Goal: Information Seeking & Learning: Learn about a topic

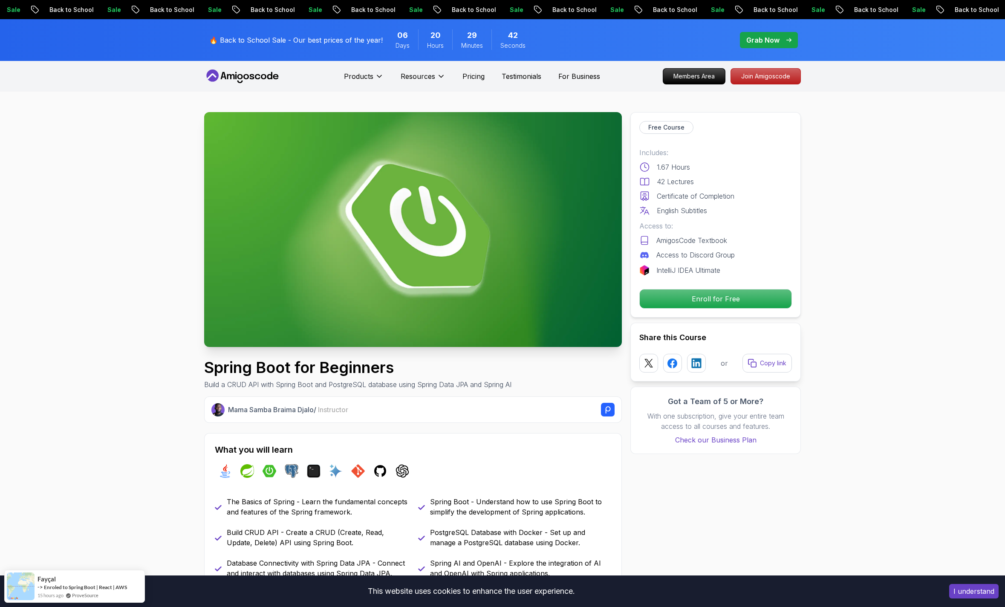
click at [331, 41] on p "🔥 Back to School Sale - Our best prices of the year!" at bounding box center [295, 40] width 173 height 10
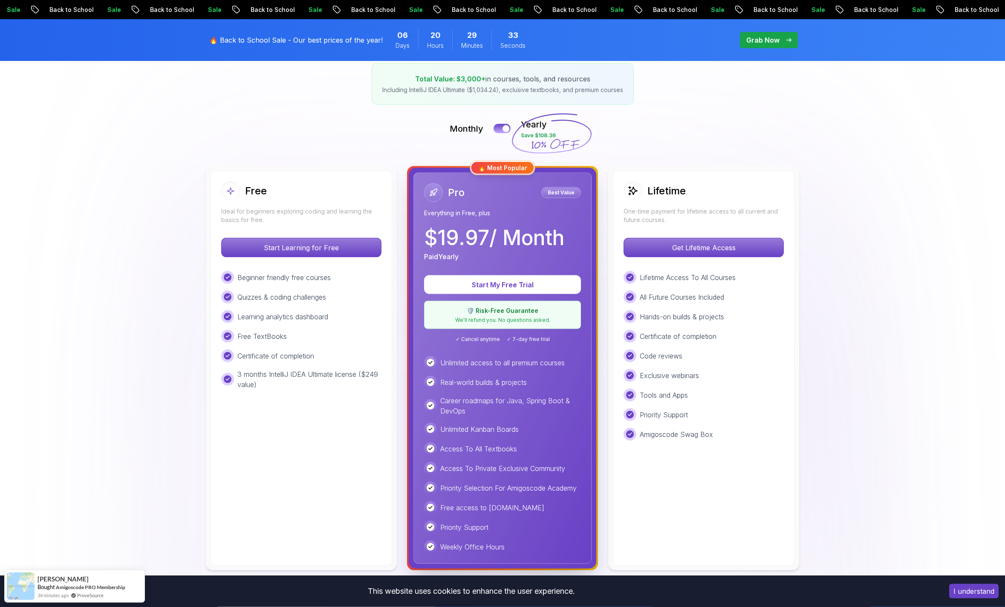
scroll to position [146, 0]
click at [729, 242] on p "Get Lifetime Access" at bounding box center [703, 247] width 151 height 18
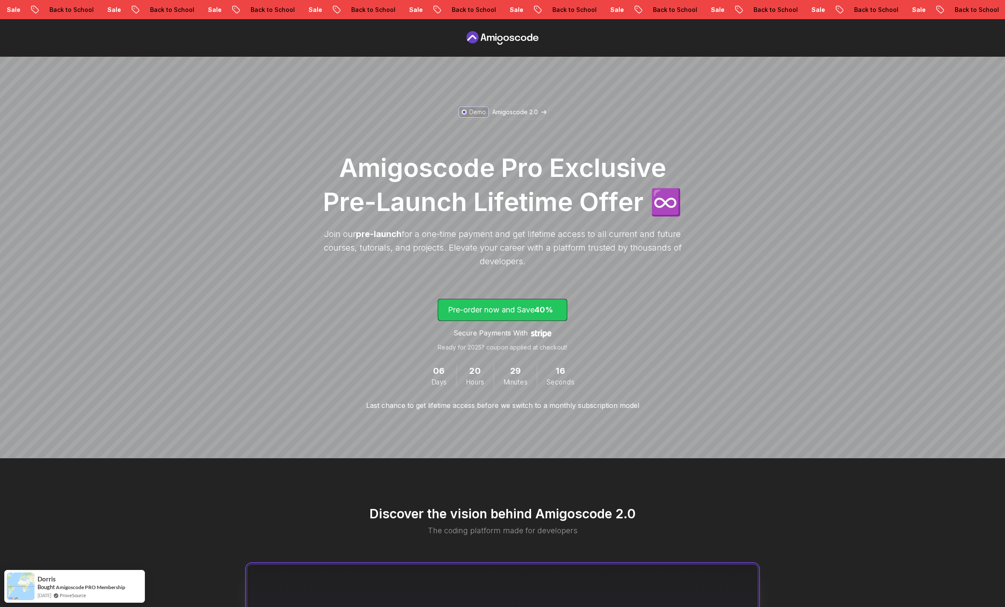
click at [504, 309] on p "Pre-order now and Save 40%" at bounding box center [502, 310] width 109 height 12
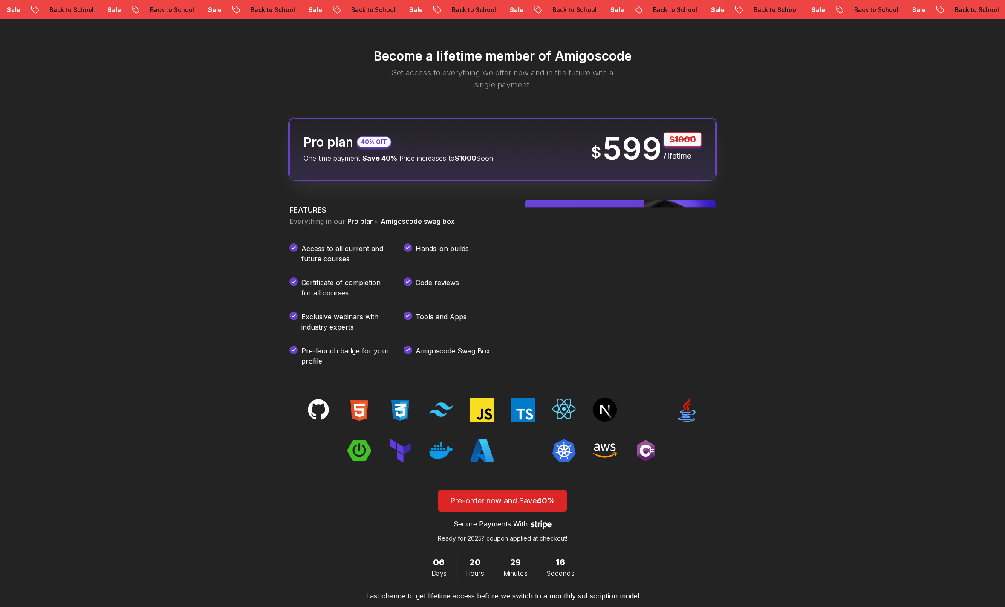
scroll to position [1003, 0]
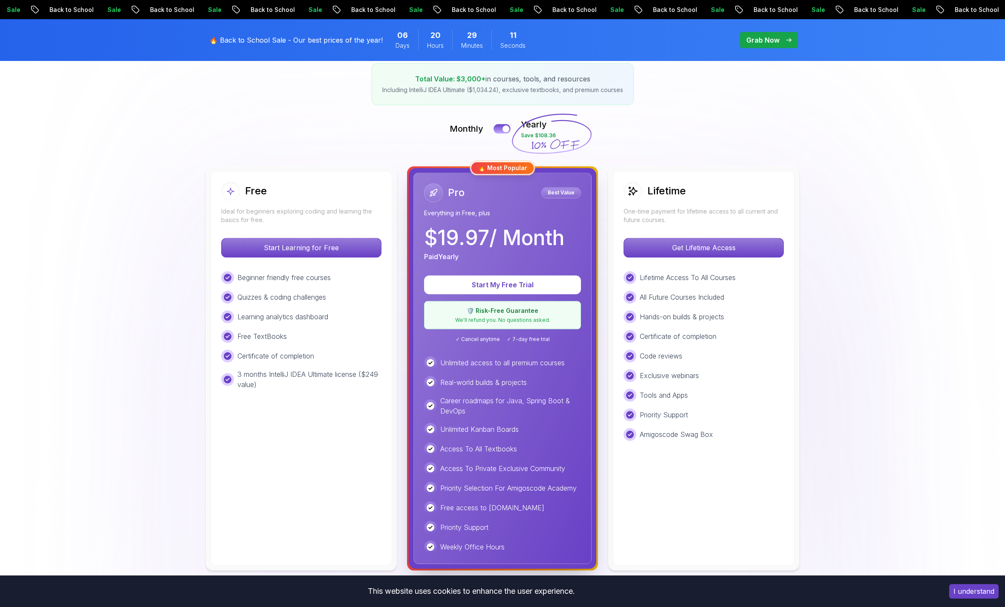
scroll to position [146, 0]
click at [505, 125] on div at bounding box center [505, 128] width 7 height 7
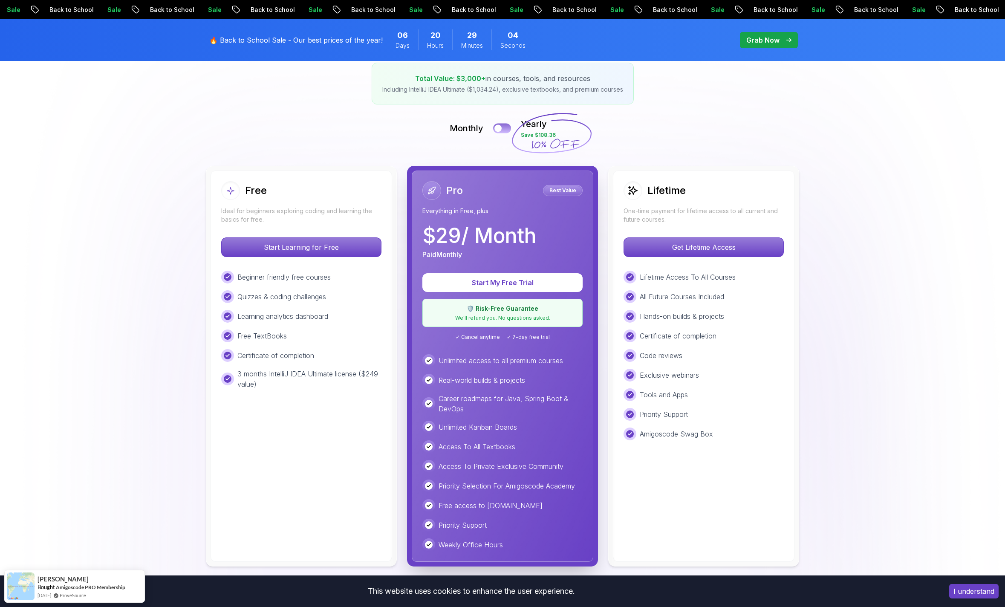
click at [505, 125] on button at bounding box center [502, 128] width 18 height 10
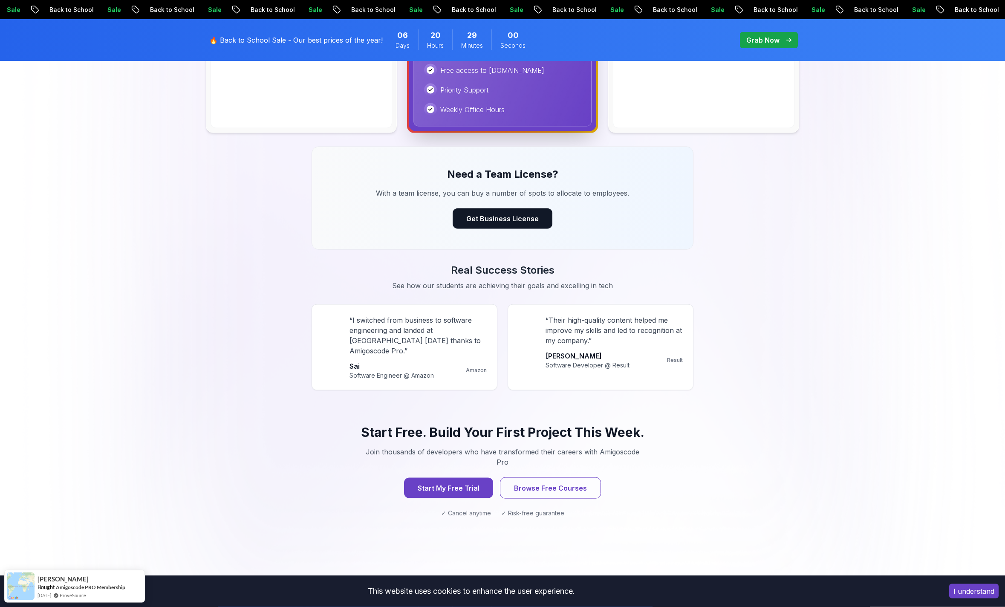
scroll to position [583, 0]
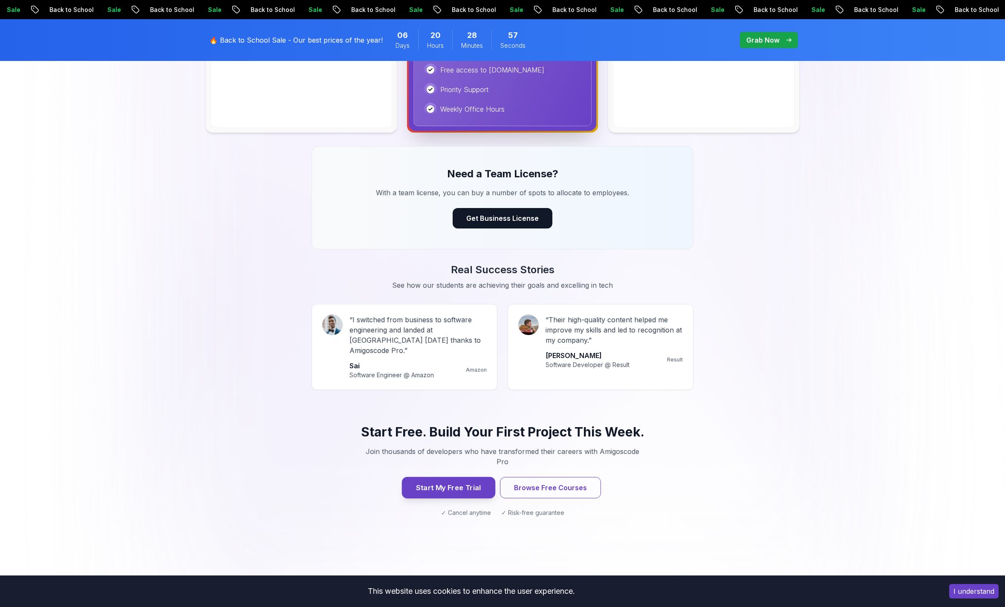
click at [444, 477] on button "Start My Free Trial" at bounding box center [448, 487] width 93 height 21
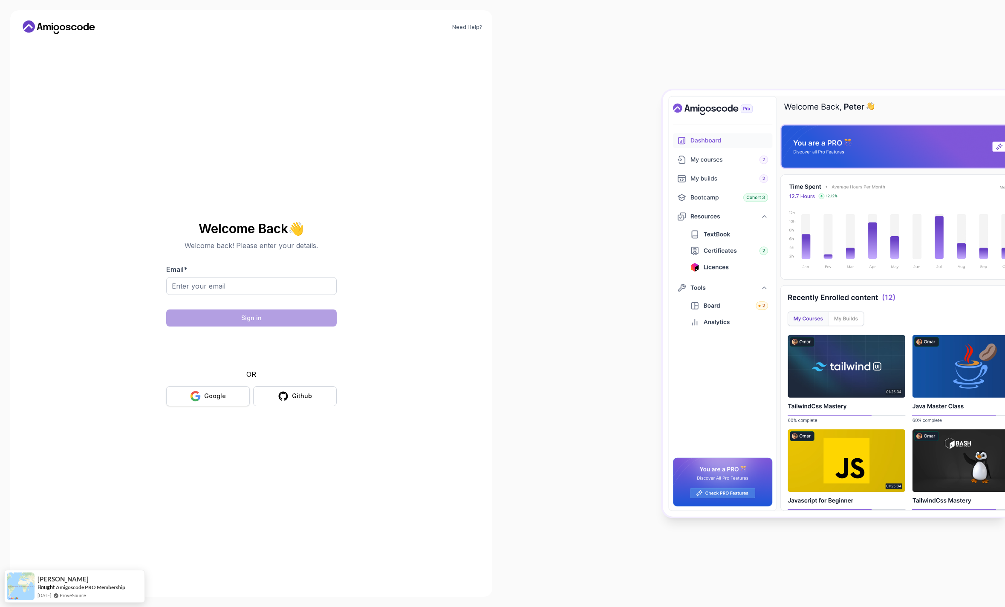
click at [219, 392] on div "Google" at bounding box center [215, 396] width 22 height 9
drag, startPoint x: 570, startPoint y: 306, endPoint x: 495, endPoint y: 135, distance: 186.4
click at [567, 283] on div at bounding box center [753, 303] width 502 height 607
click at [216, 289] on input "Email *" at bounding box center [251, 286] width 170 height 18
click at [310, 397] on div "Github" at bounding box center [302, 396] width 20 height 9
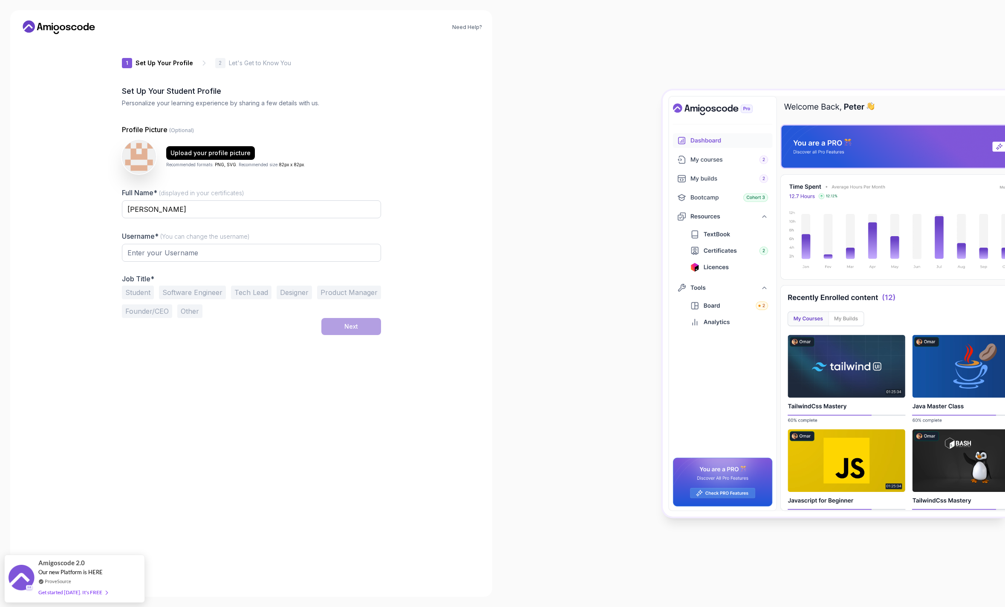
type input "fiercebadgerb1ceb"
click at [266, 259] on input "fiercebadgerb1ceb" at bounding box center [251, 253] width 259 height 18
type input "Gustavo Antonelli"
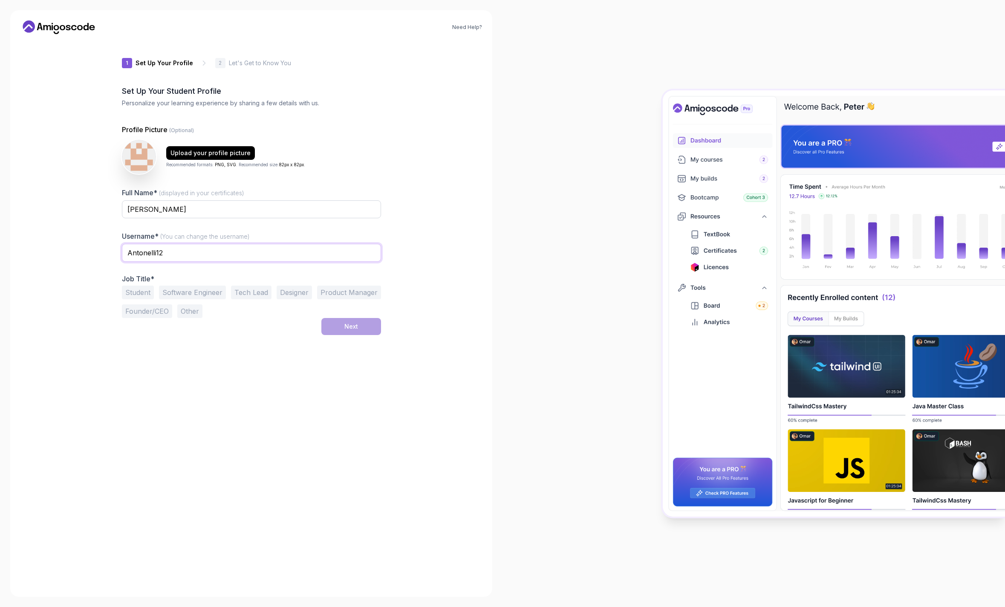
type input "Antonelli12"
click at [228, 353] on div "1 Set Up Your Profile 1 Set Up Your Profile 2 Let's Get to Know You Set Up Your…" at bounding box center [251, 313] width 259 height 545
click at [136, 292] on button "Student" at bounding box center [138, 292] width 32 height 14
click at [204, 294] on button "Software Engineer" at bounding box center [192, 292] width 67 height 14
click at [340, 326] on button "Next" at bounding box center [351, 326] width 60 height 17
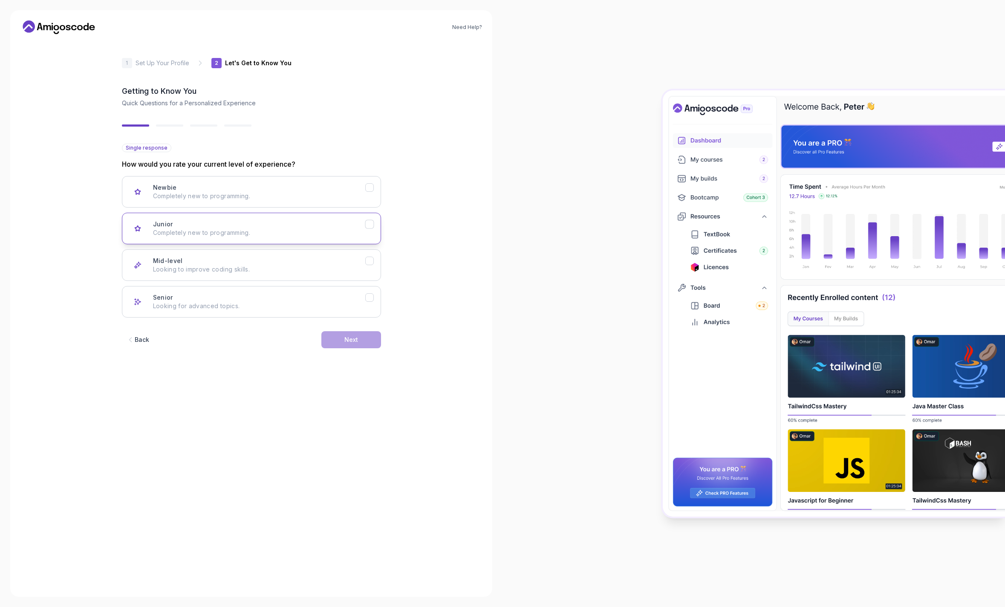
click at [327, 228] on p "Completely new to programming." at bounding box center [259, 232] width 212 height 9
drag, startPoint x: 352, startPoint y: 340, endPoint x: 351, endPoint y: 347, distance: 7.4
click at [351, 347] on button "Next" at bounding box center [351, 339] width 60 height 17
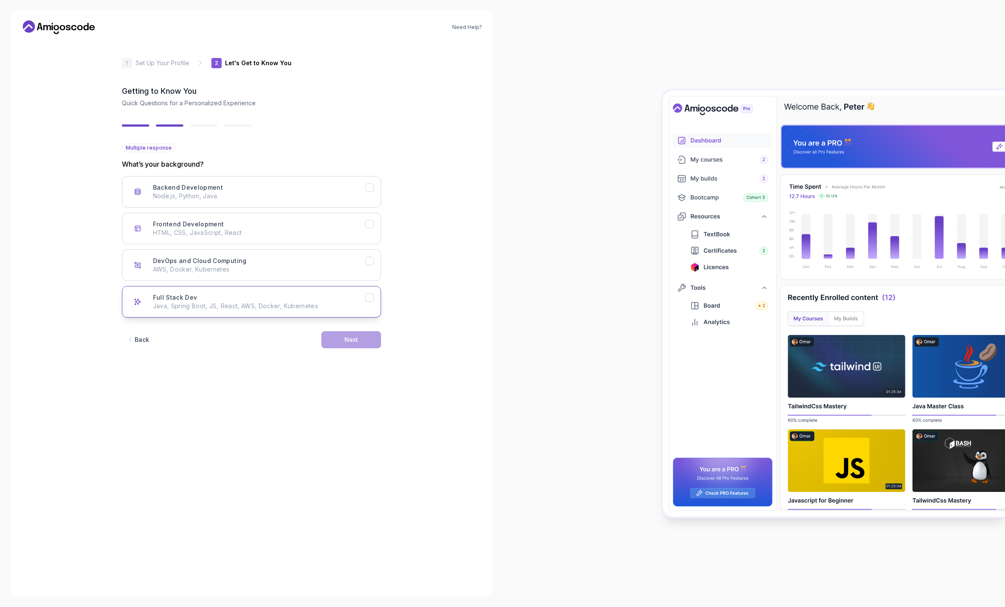
click at [339, 303] on p "Java, Spring Boot, JS, React, AWS, Docker, Kubernetes" at bounding box center [259, 306] width 212 height 9
click at [358, 344] on button "Next" at bounding box center [351, 339] width 60 height 17
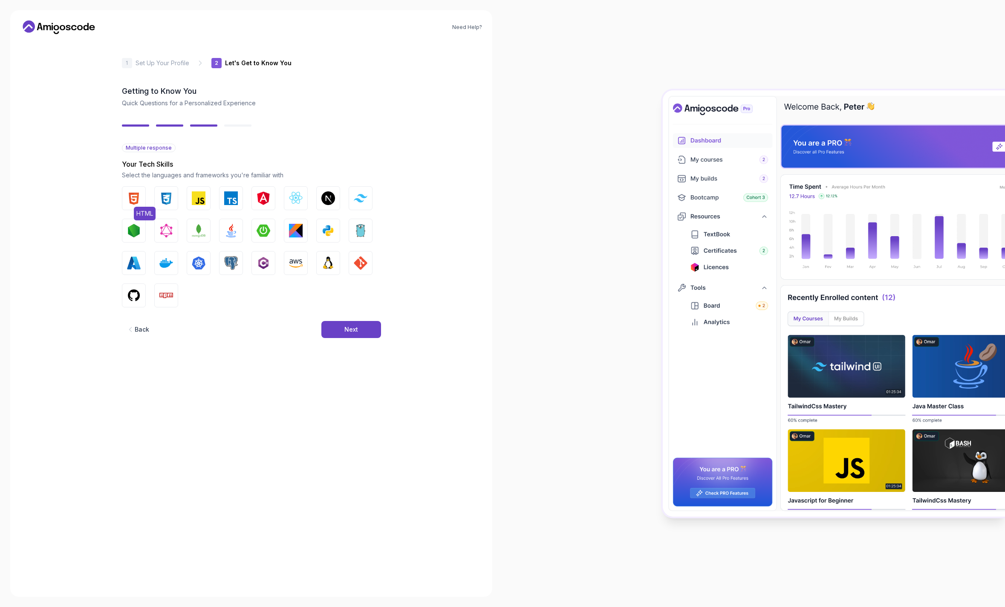
click at [133, 198] on img "button" at bounding box center [134, 198] width 14 height 14
click at [154, 199] on button "CSS" at bounding box center [166, 198] width 24 height 24
click at [208, 192] on button "JavaScript" at bounding box center [199, 198] width 24 height 24
click at [232, 192] on img "button" at bounding box center [231, 198] width 14 height 14
click at [234, 229] on img "button" at bounding box center [231, 231] width 14 height 14
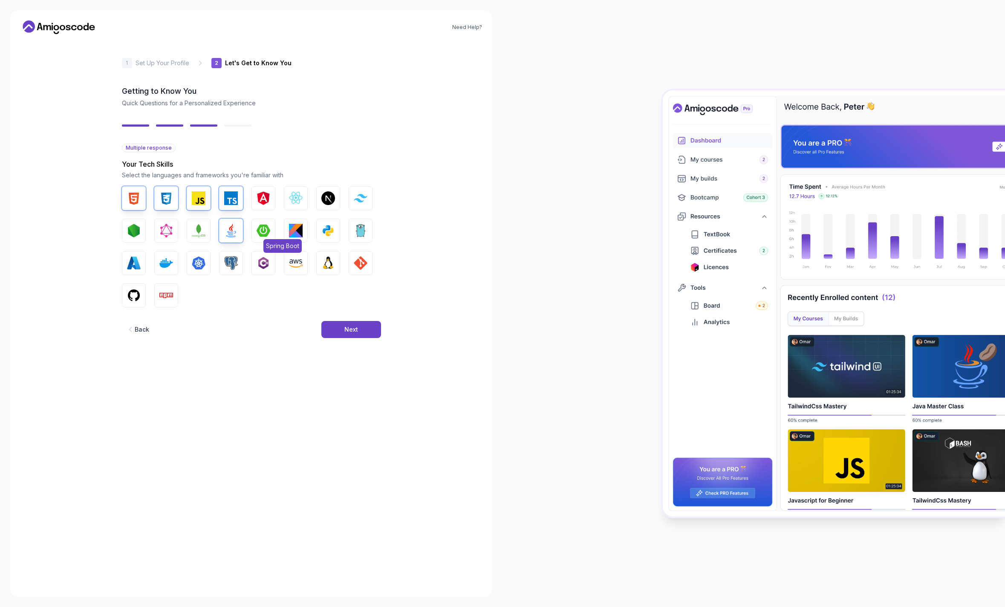
click at [265, 230] on img "button" at bounding box center [263, 231] width 14 height 14
click at [336, 224] on button "Python" at bounding box center [328, 231] width 24 height 24
click at [346, 331] on div "Next" at bounding box center [351, 329] width 14 height 9
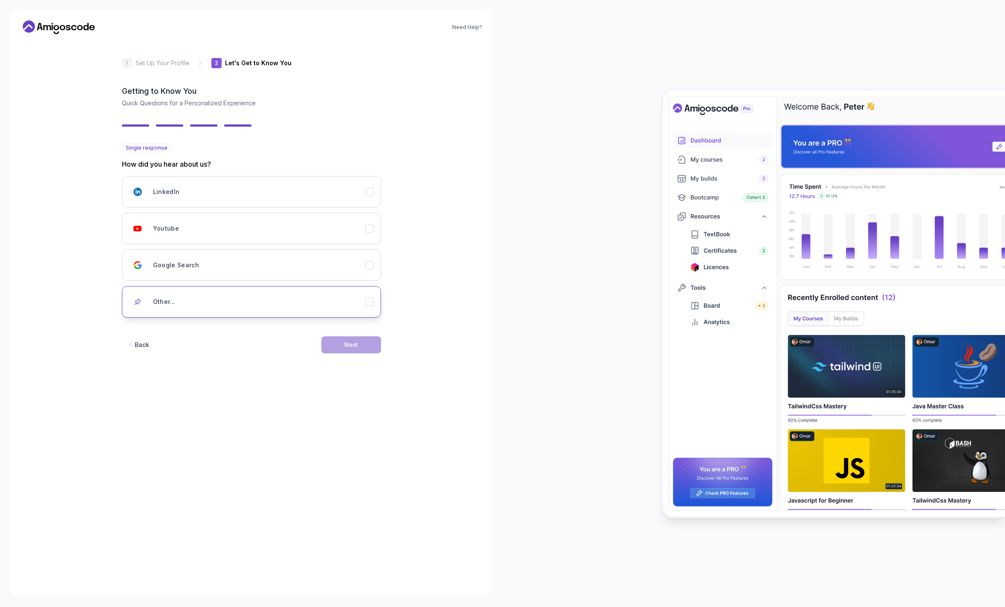
drag, startPoint x: 277, startPoint y: 306, endPoint x: 272, endPoint y: 302, distance: 6.7
click at [274, 303] on div "Other..." at bounding box center [259, 301] width 212 height 17
click at [236, 328] on input "text" at bounding box center [251, 332] width 259 height 18
type input "Friend refferal"
click at [140, 494] on form "Single response How did you hear about us? LinkedIn Youtube Google Search Other…" at bounding box center [251, 365] width 259 height 443
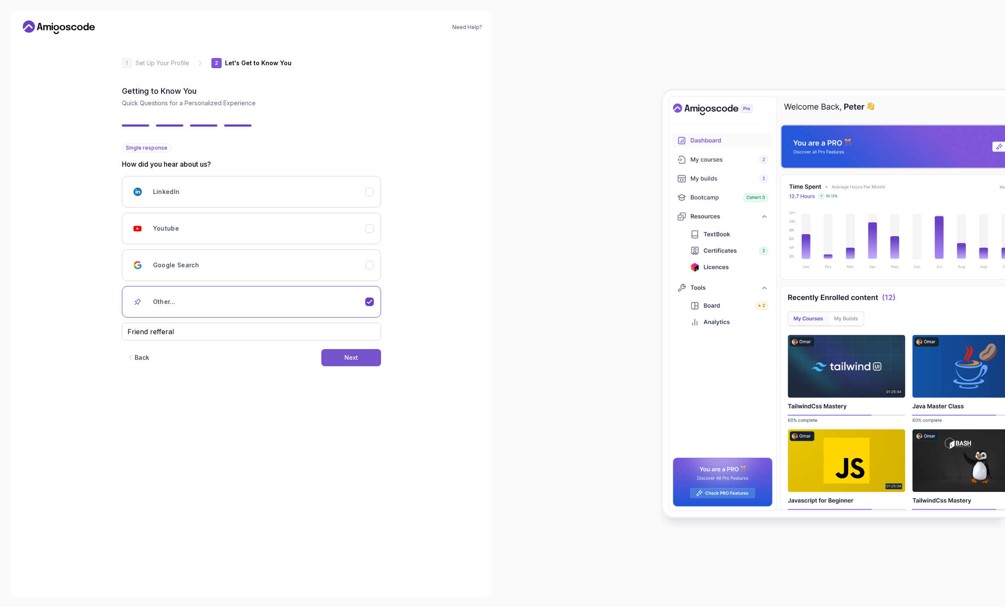
click at [338, 363] on button "Next" at bounding box center [351, 357] width 60 height 17
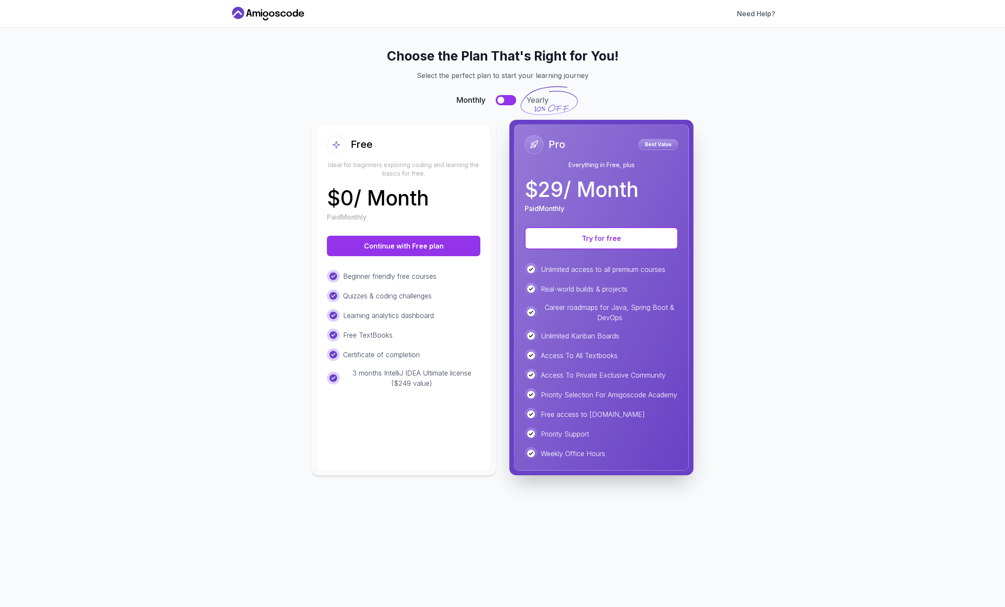
click at [504, 101] on button at bounding box center [506, 100] width 20 height 10
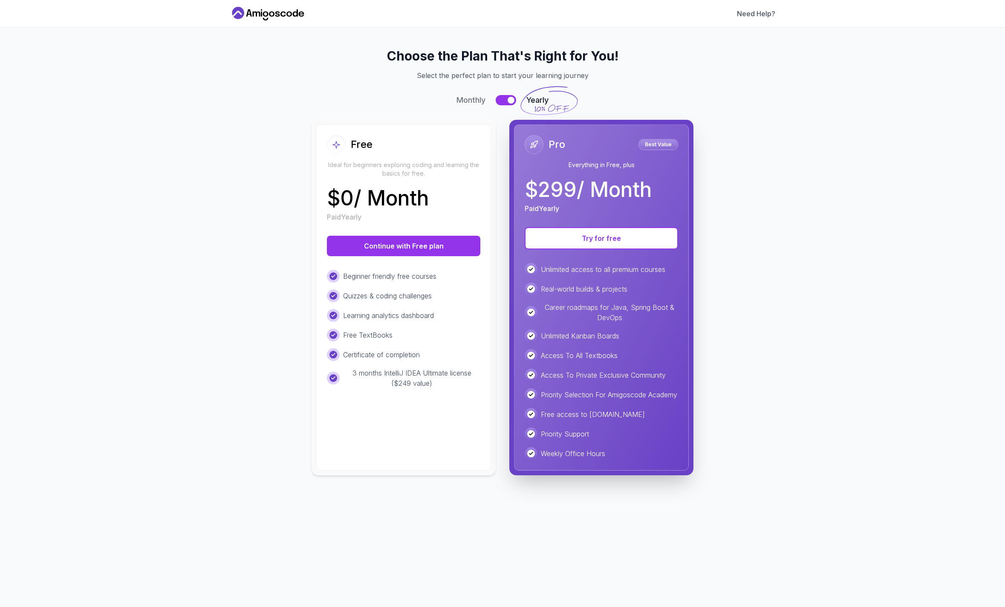
drag, startPoint x: 562, startPoint y: 101, endPoint x: 475, endPoint y: 116, distance: 88.7
click at [475, 116] on div "Choose the Plan That's Right for You! Select the perfect plan to start your lea…" at bounding box center [502, 261] width 525 height 427
click at [504, 99] on button at bounding box center [506, 100] width 20 height 10
drag, startPoint x: 569, startPoint y: 358, endPoint x: 617, endPoint y: 356, distance: 47.4
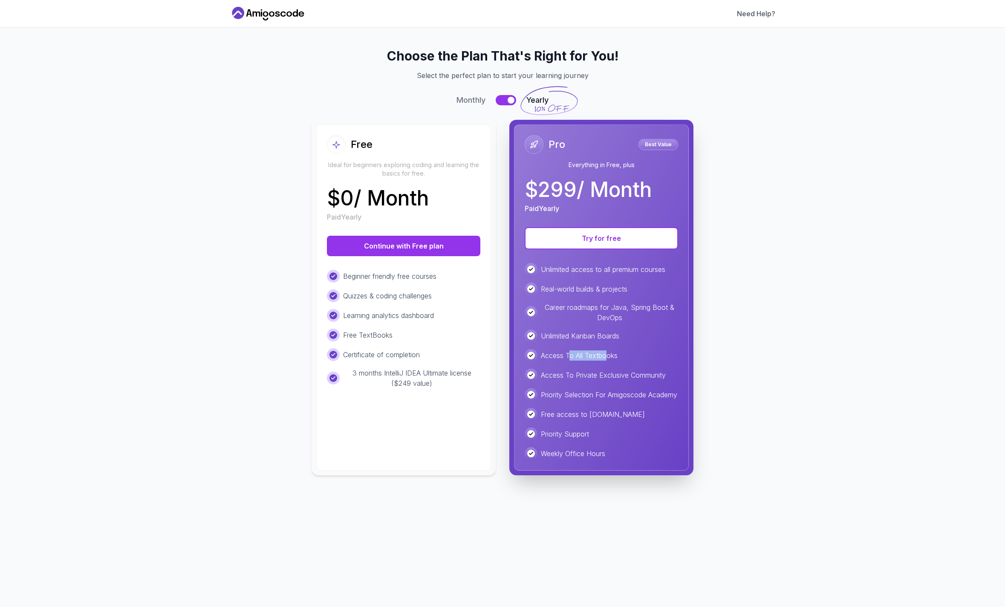
click at [611, 356] on p "Access To All Textbooks" at bounding box center [579, 355] width 77 height 10
click at [649, 356] on div "Access To All Textbooks" at bounding box center [600, 355] width 153 height 13
click at [499, 101] on button at bounding box center [506, 100] width 20 height 10
click at [504, 101] on button at bounding box center [506, 100] width 20 height 10
click at [504, 102] on button at bounding box center [506, 100] width 20 height 10
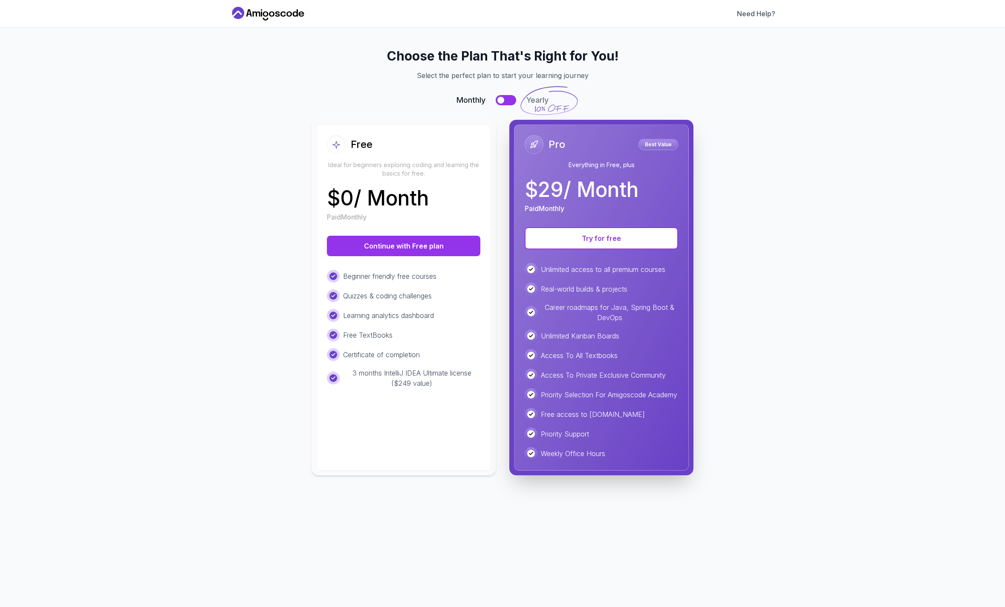
click at [504, 102] on button at bounding box center [506, 100] width 20 height 10
click at [426, 250] on button "Continue with Free plan" at bounding box center [403, 246] width 153 height 20
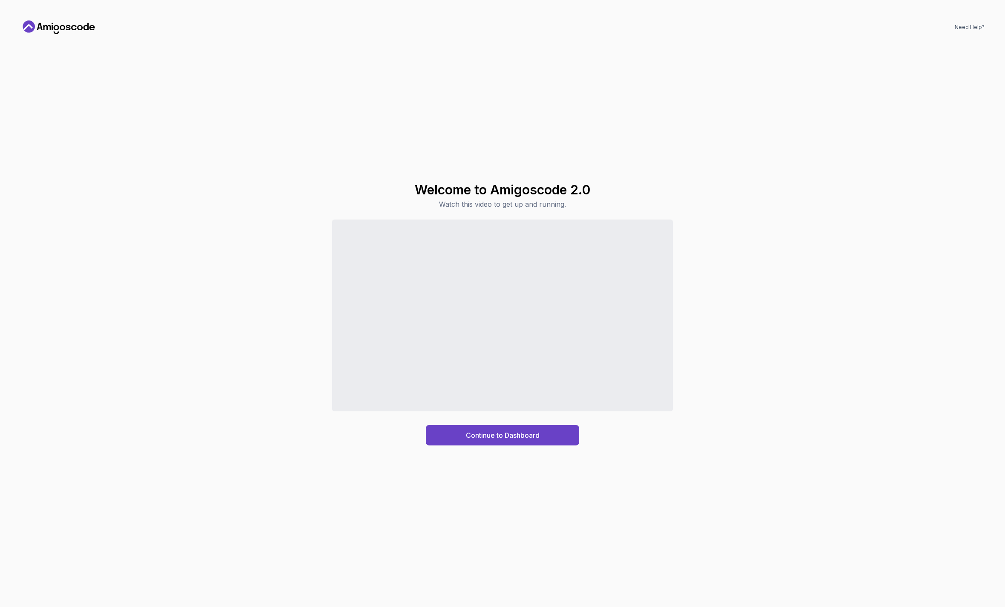
click at [803, 293] on div "Continue to Dashboard" at bounding box center [502, 332] width 964 height 226
click at [516, 444] on button "Continue to Dashboard" at bounding box center [502, 435] width 153 height 20
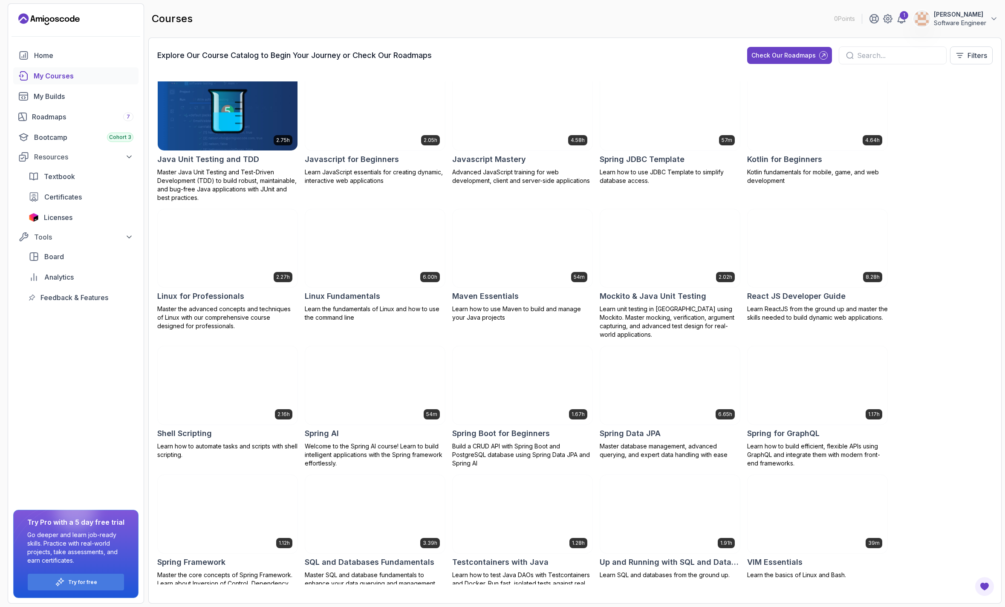
scroll to position [665, 0]
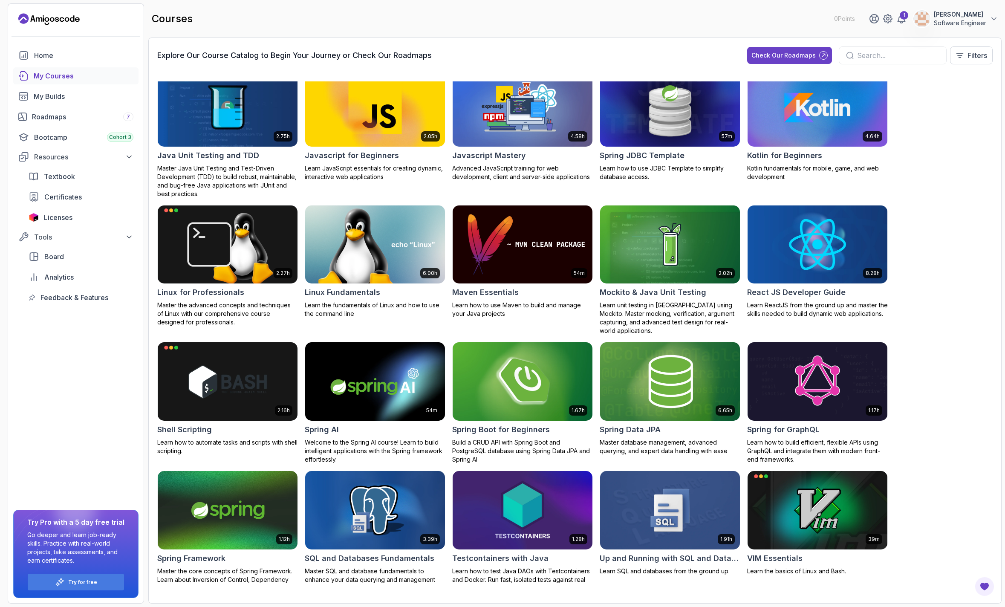
click at [508, 375] on img at bounding box center [522, 381] width 147 height 82
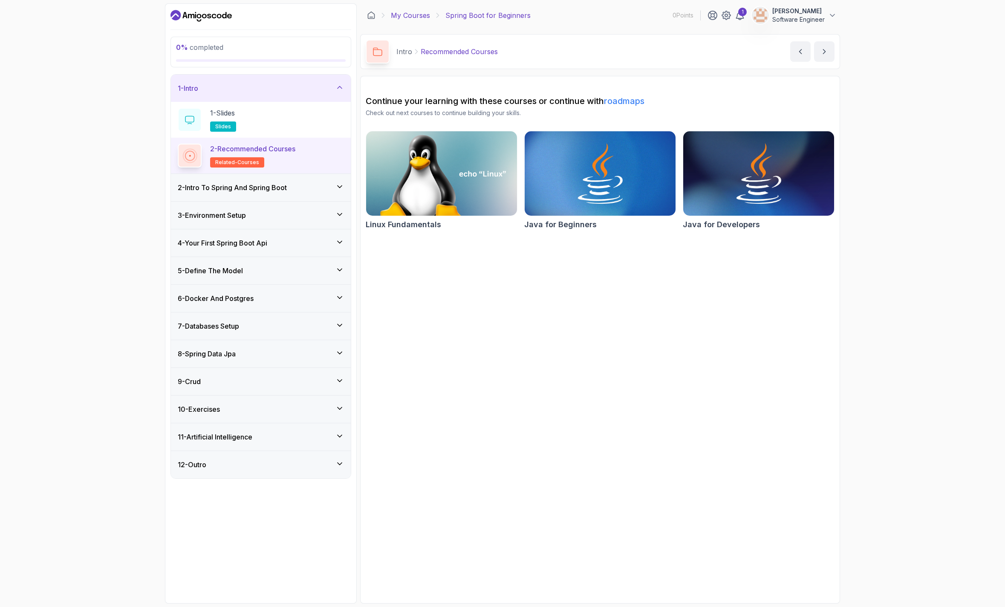
click at [411, 12] on link "My Courses" at bounding box center [410, 15] width 39 height 10
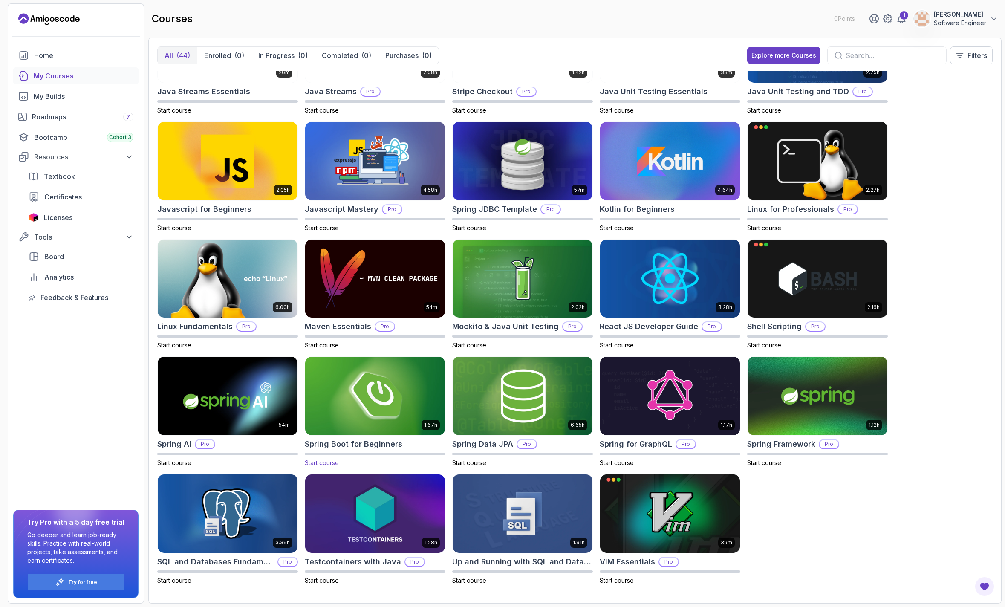
scroll to position [537, 0]
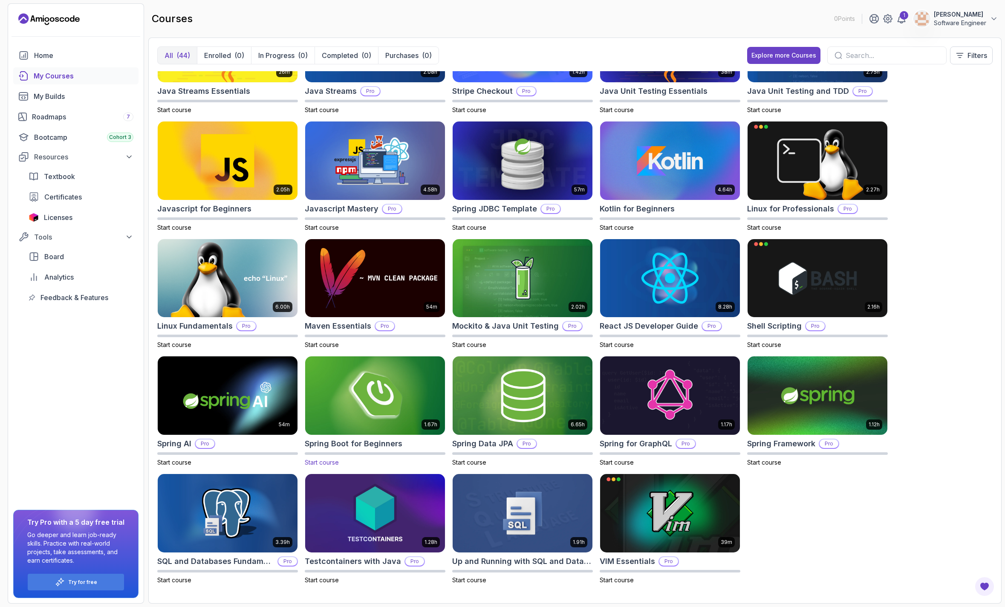
drag, startPoint x: 376, startPoint y: 398, endPoint x: 383, endPoint y: 391, distance: 10.2
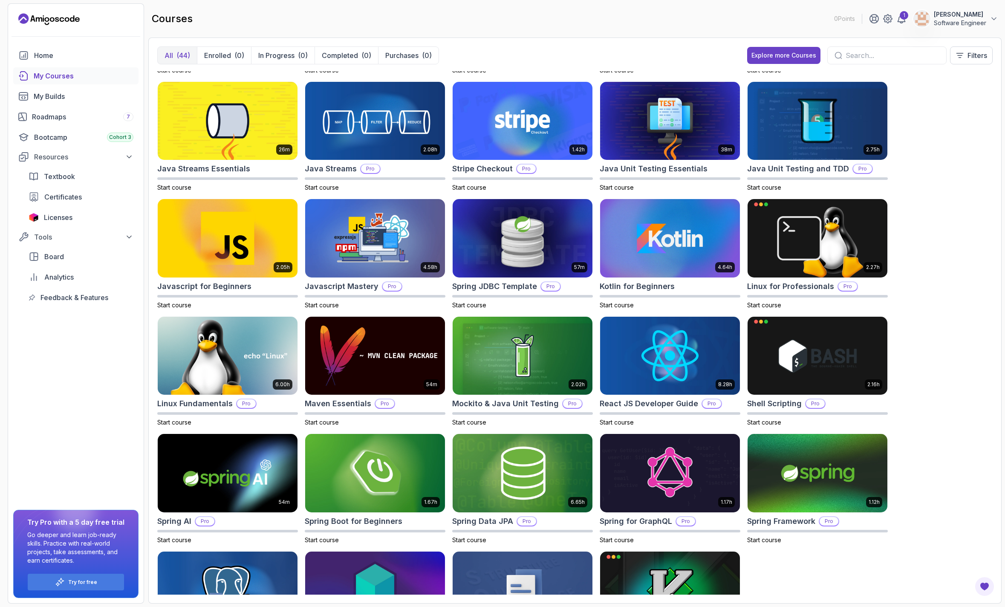
scroll to position [460, 0]
click at [381, 490] on img at bounding box center [375, 473] width 147 height 82
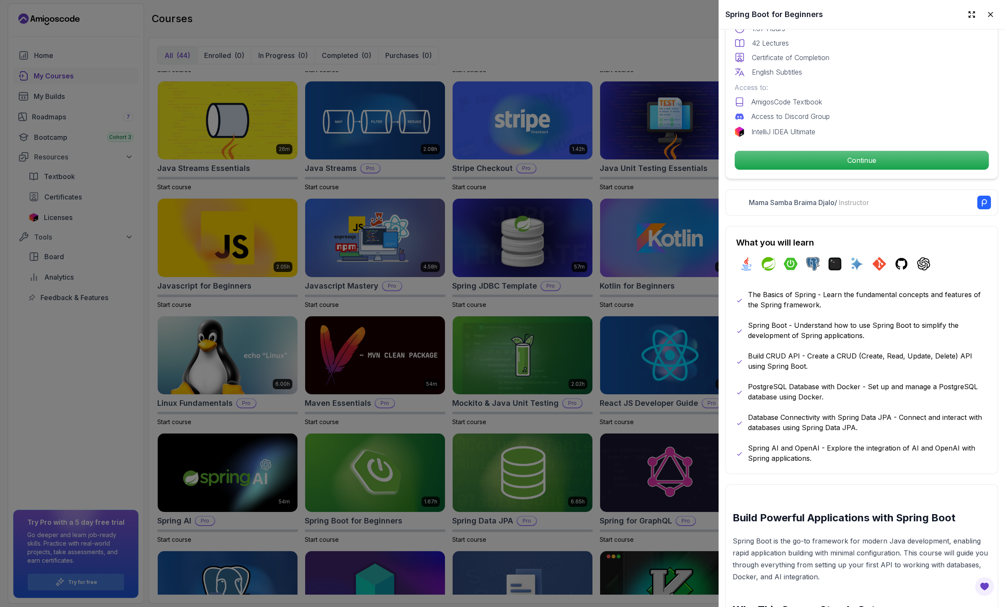
scroll to position [256, 0]
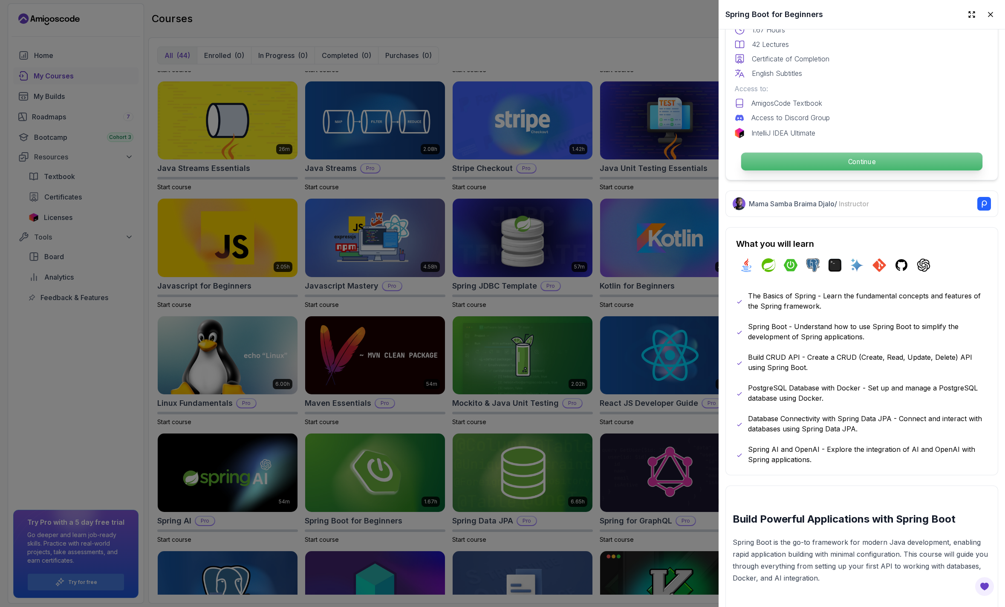
click at [843, 166] on p "Continue" at bounding box center [861, 162] width 241 height 18
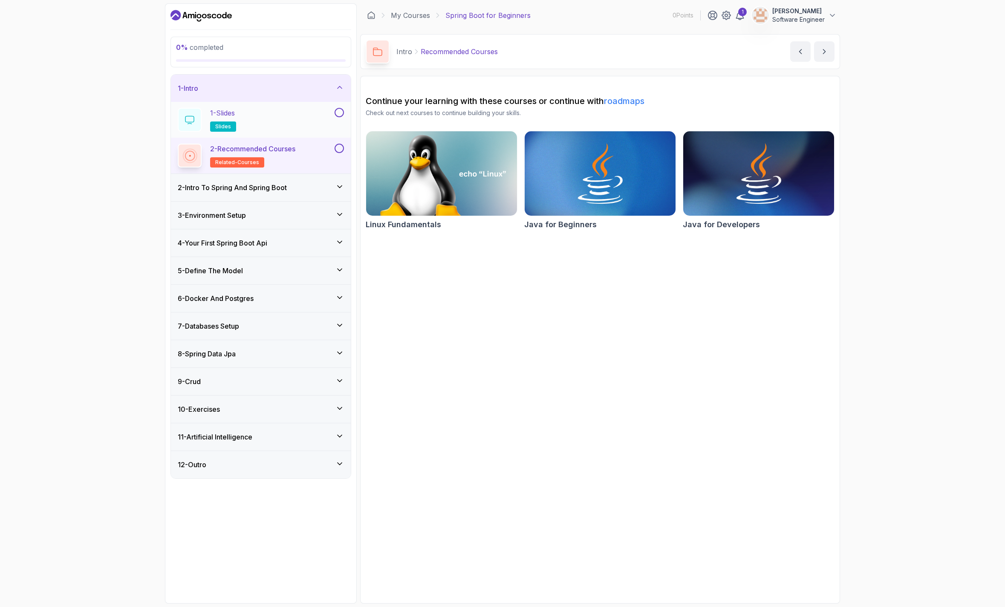
click at [303, 124] on div "1 - Slides slides" at bounding box center [255, 120] width 155 height 24
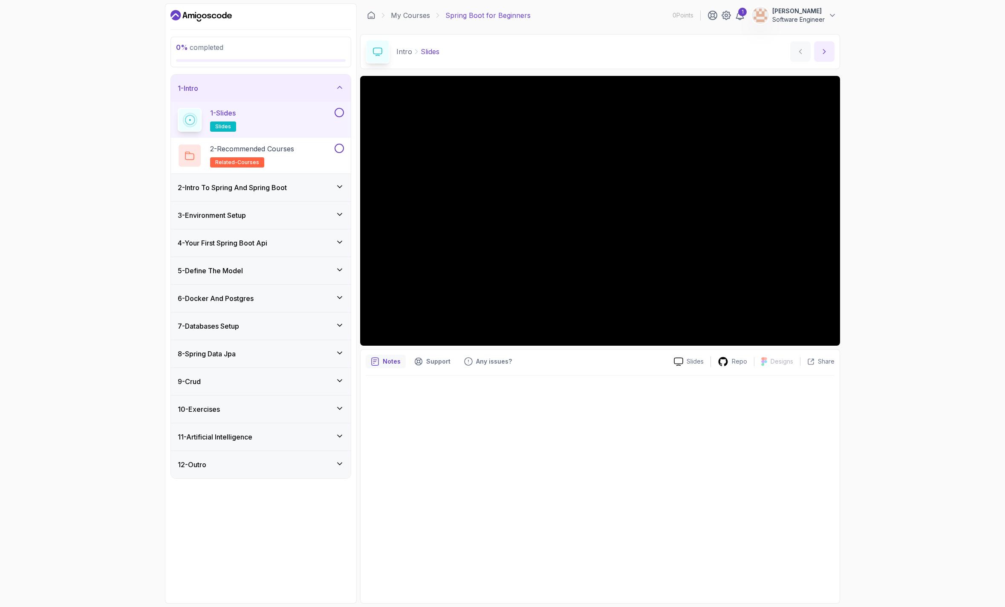
click at [824, 51] on icon "next content" at bounding box center [824, 51] width 2 height 4
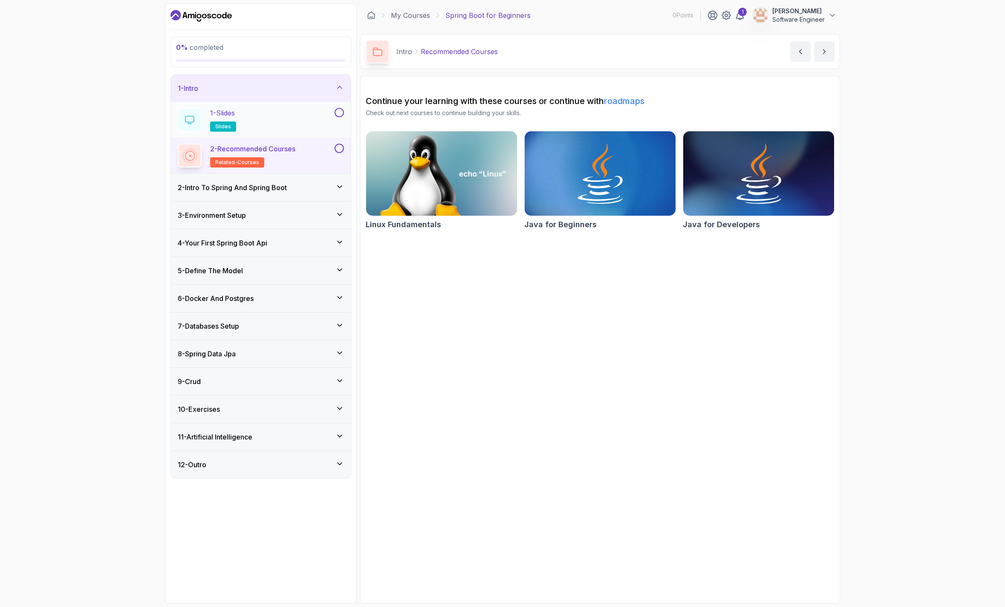
click at [339, 112] on button at bounding box center [338, 112] width 9 height 9
click at [282, 192] on h3 "2 - Intro To Spring And Spring Boot" at bounding box center [232, 187] width 109 height 10
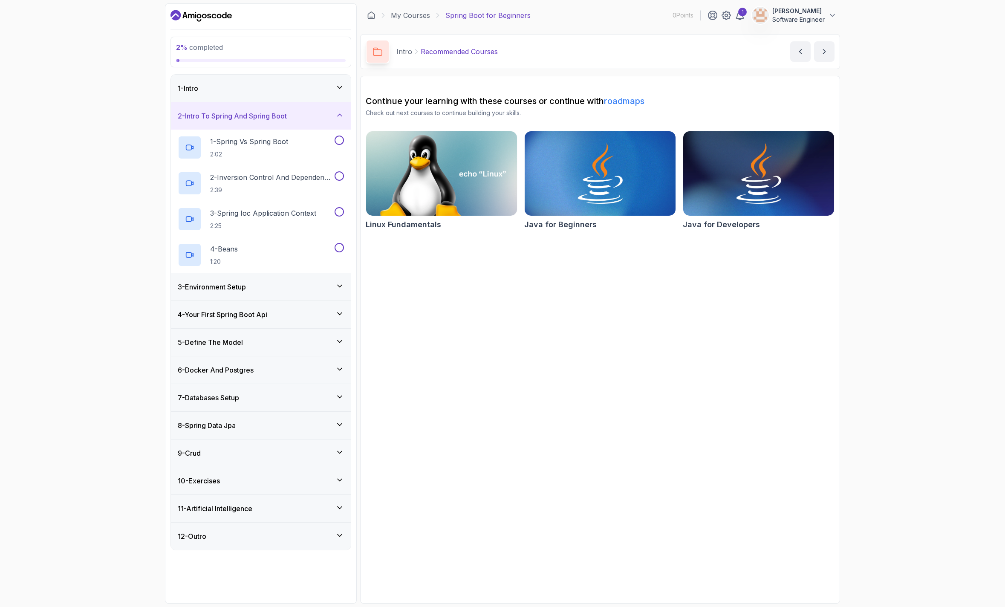
click at [242, 88] on div "1 - Intro" at bounding box center [261, 88] width 166 height 10
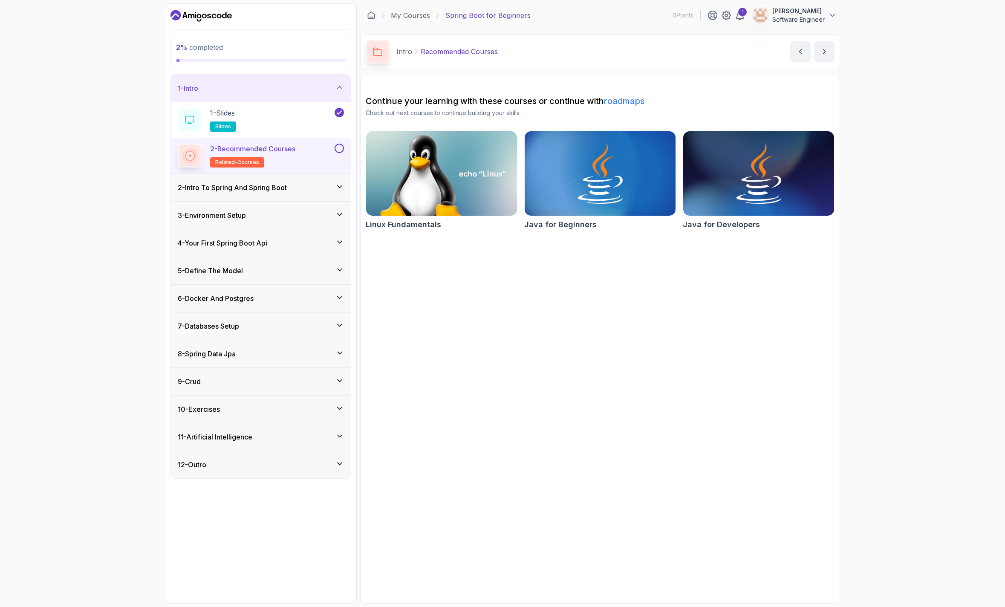
click at [832, 12] on icon at bounding box center [832, 15] width 9 height 9
click at [201, 14] on icon "Dashboard" at bounding box center [200, 16] width 61 height 14
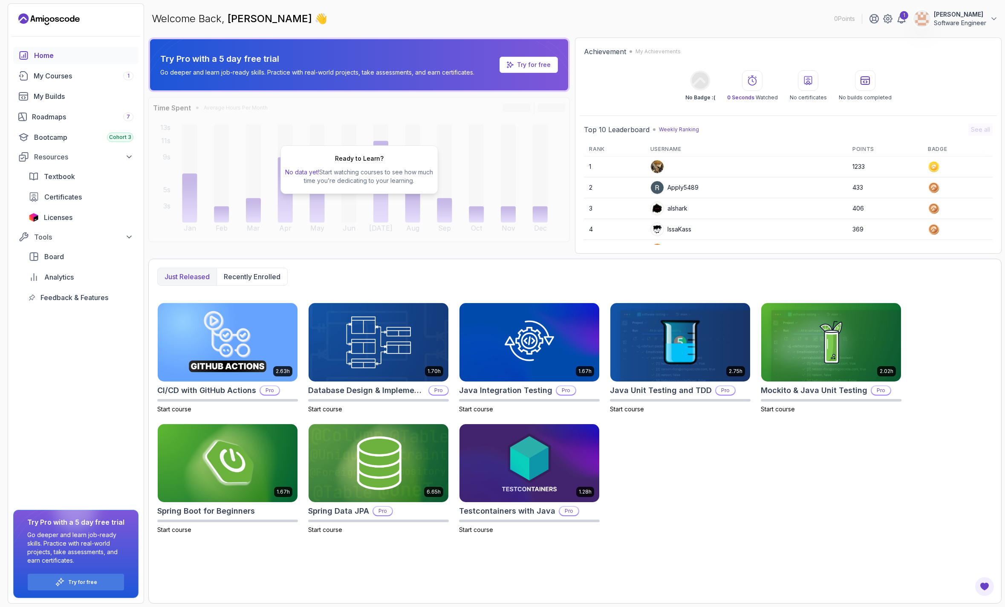
click at [68, 389] on div "Home My Courses 1 My Builds Roadmaps 7 Bootcamp Cohort 3 Resources Textbook Cer…" at bounding box center [75, 325] width 135 height 556
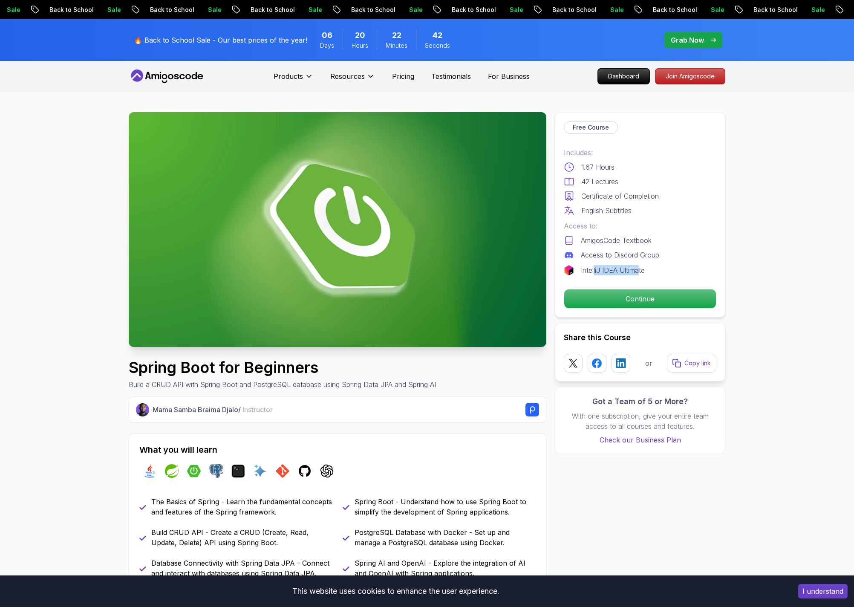
drag, startPoint x: 594, startPoint y: 271, endPoint x: 659, endPoint y: 268, distance: 64.8
click at [645, 272] on p "IntelliJ IDEA Ultimate" at bounding box center [613, 270] width 64 height 10
click at [679, 265] on div "IntelliJ IDEA Ultimate" at bounding box center [640, 270] width 153 height 10
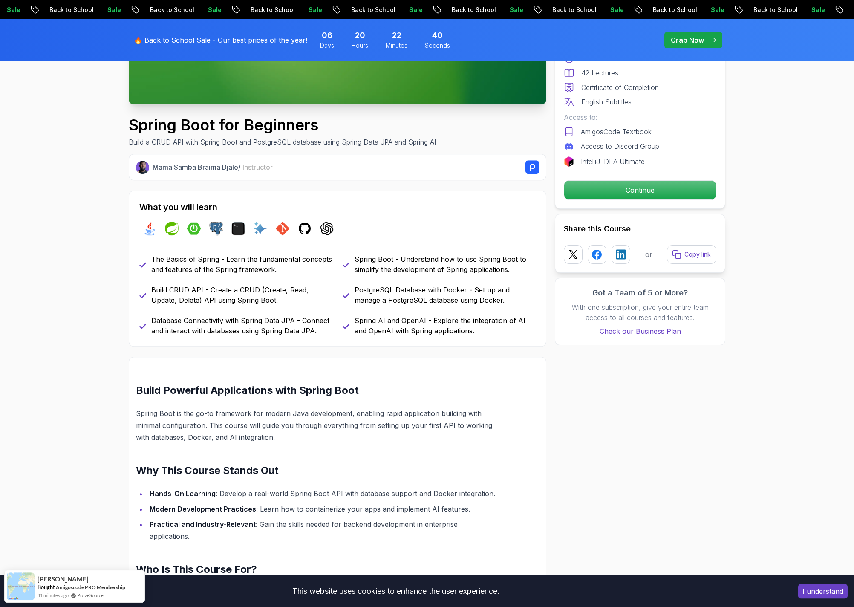
scroll to position [243, 0]
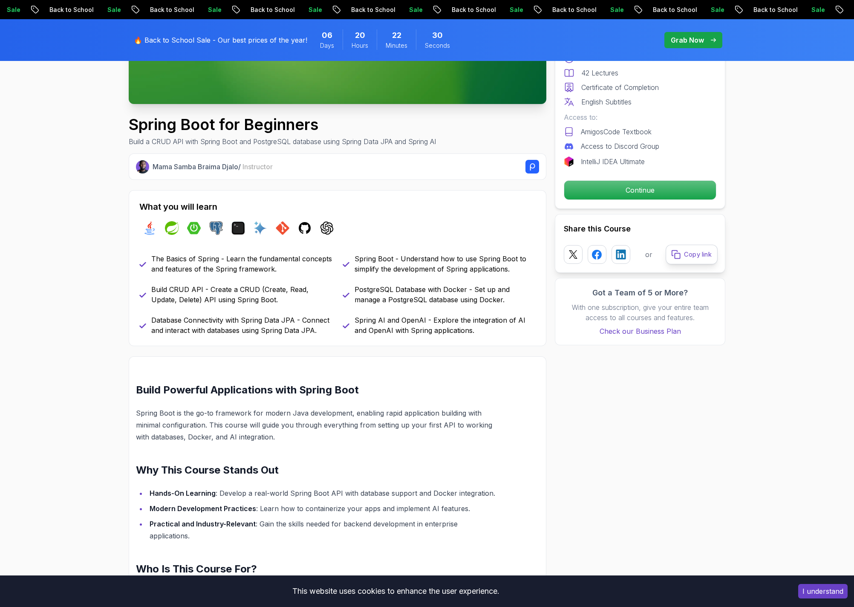
click at [704, 256] on p "Copy link" at bounding box center [698, 254] width 28 height 9
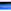
scroll to position [218, 0]
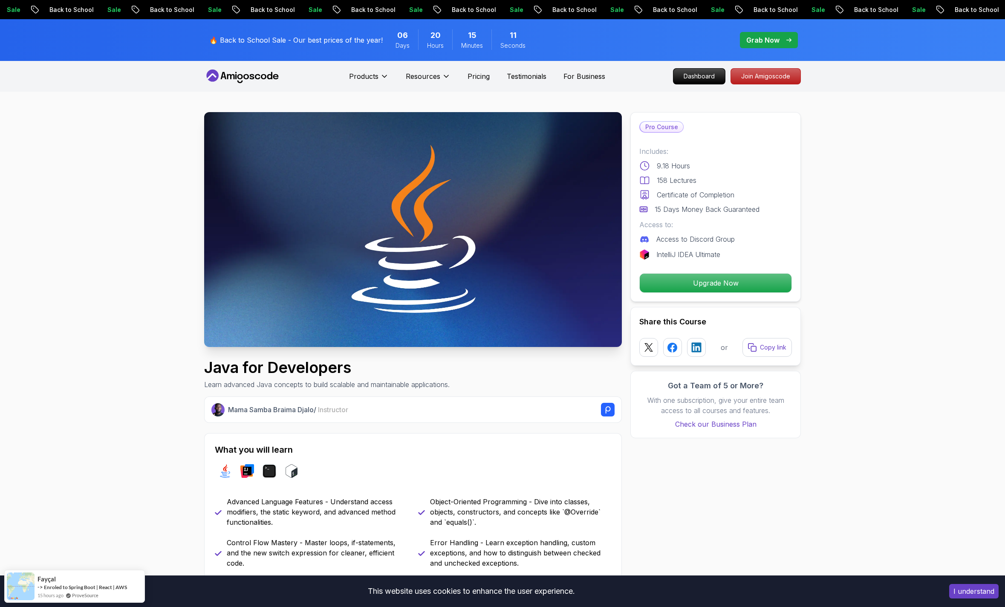
drag, startPoint x: 624, startPoint y: 233, endPoint x: 617, endPoint y: 233, distance: 7.3
click at [675, 277] on p "Upgrade Now" at bounding box center [715, 283] width 144 height 18
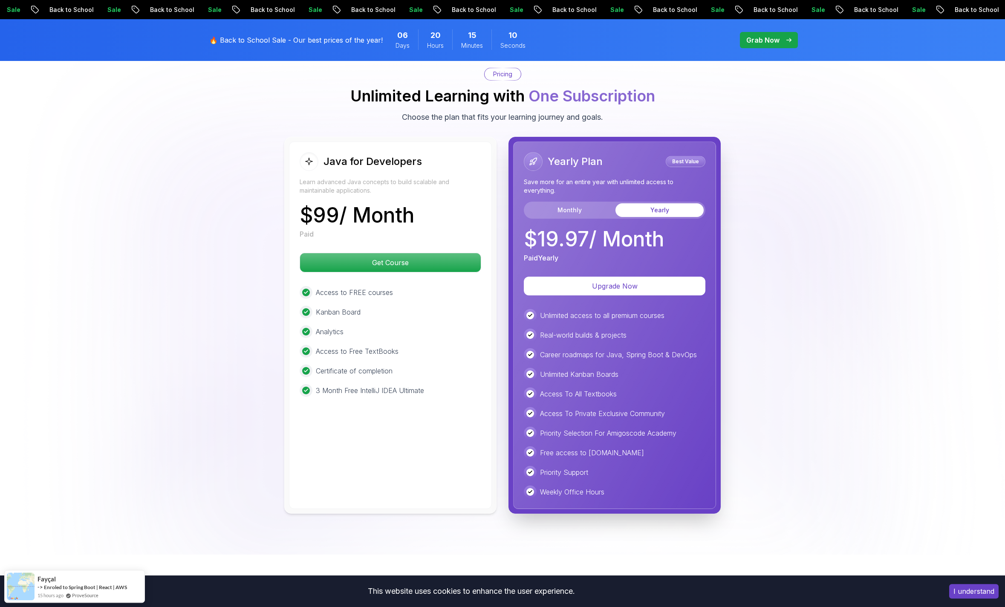
scroll to position [2044, 0]
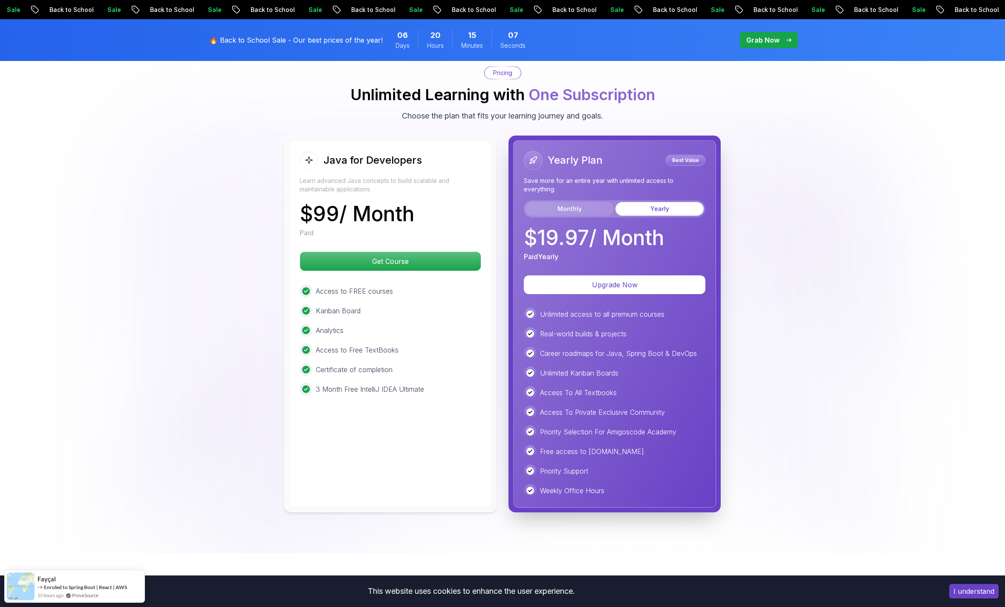
click at [582, 202] on button "Monthly" at bounding box center [569, 209] width 88 height 14
click at [692, 187] on div "Monthly Plan Unlock all courses, builds, and features with a monthly subscripti…" at bounding box center [615, 184] width 182 height 66
click at [680, 202] on button "Yearly" at bounding box center [659, 209] width 88 height 14
click at [600, 276] on p "Upgrade Now" at bounding box center [614, 285] width 173 height 18
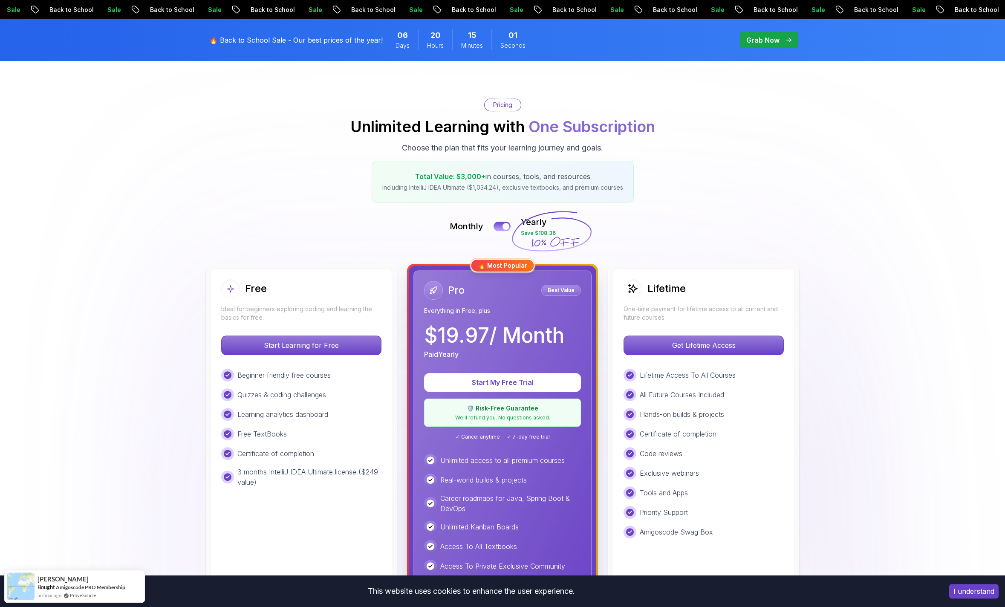
scroll to position [49, 0]
drag, startPoint x: 521, startPoint y: 233, endPoint x: 567, endPoint y: 229, distance: 46.1
click at [567, 229] on icon at bounding box center [551, 230] width 82 height 75
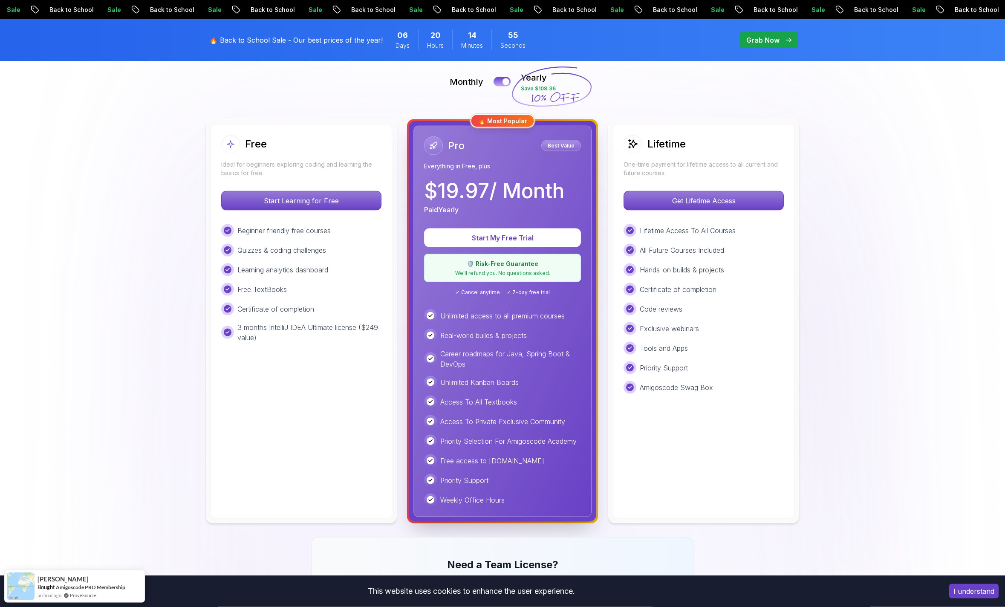
scroll to position [194, 0]
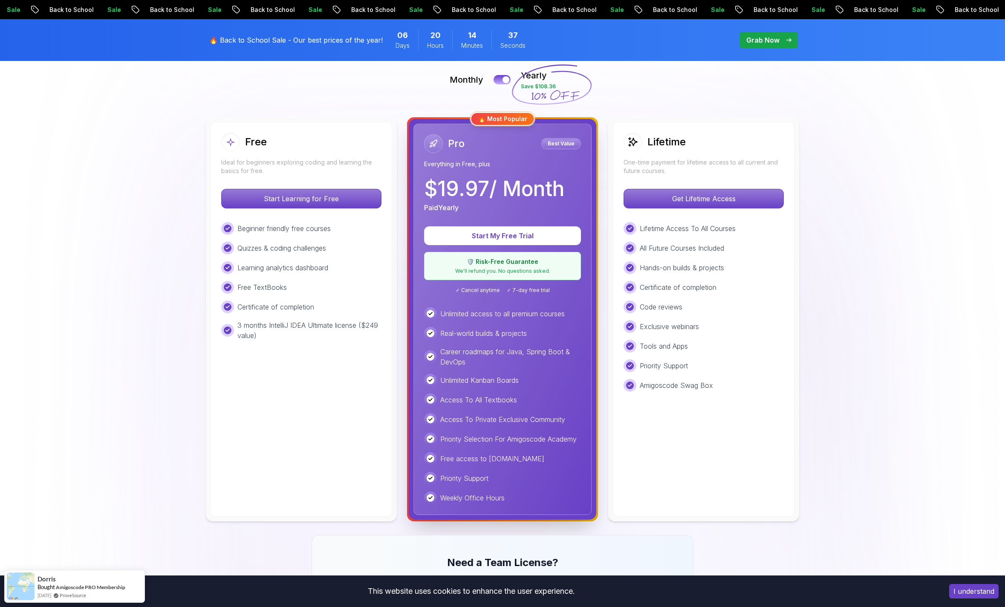
click at [539, 174] on div "Pro Best Value Everything in Free, plus $ 19.97 / Month Paid Yearly" at bounding box center [502, 173] width 157 height 78
click at [516, 237] on p "Start My Free Trial" at bounding box center [503, 236] width 130 height 10
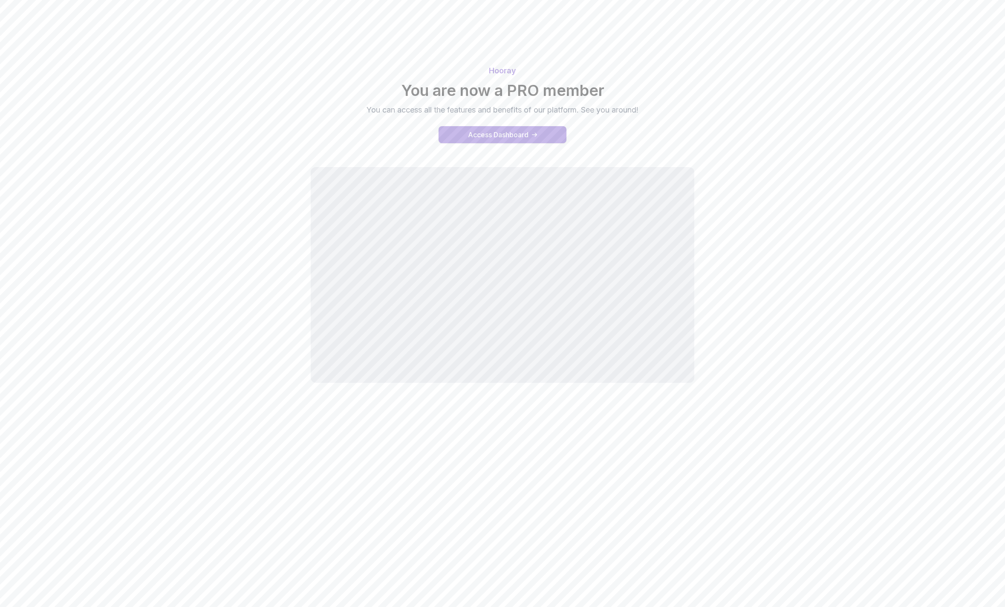
click at [521, 129] on button "Access Dashboard" at bounding box center [502, 134] width 128 height 17
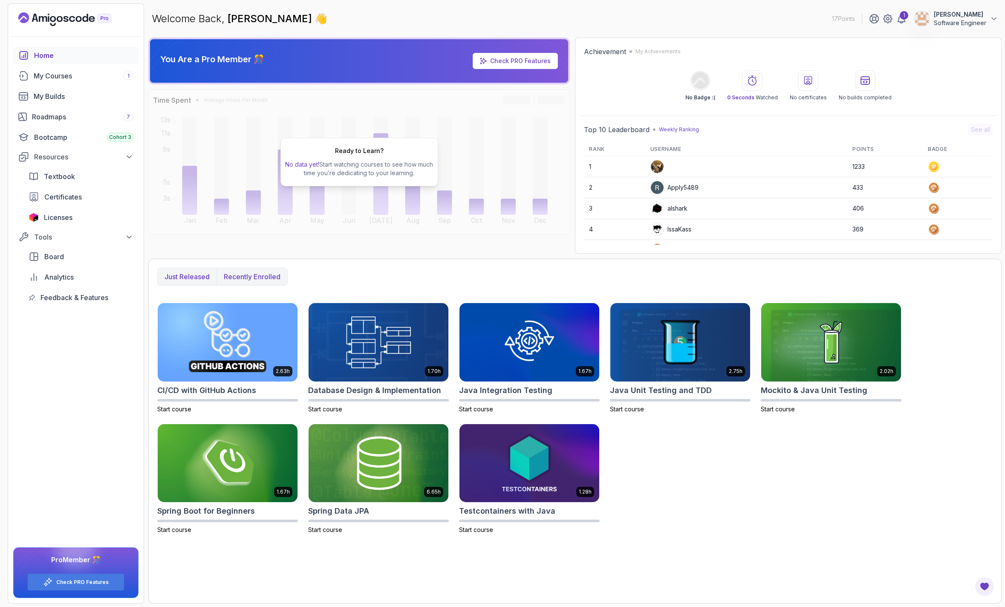
click at [240, 280] on p "Recently enrolled" at bounding box center [252, 276] width 57 height 10
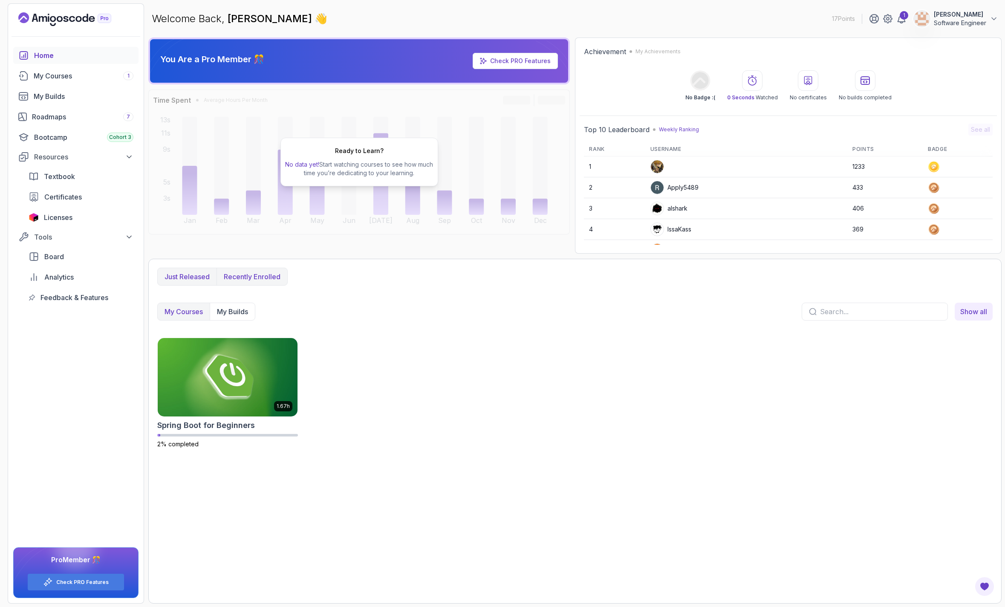
click at [189, 274] on p "Just released" at bounding box center [186, 276] width 45 height 10
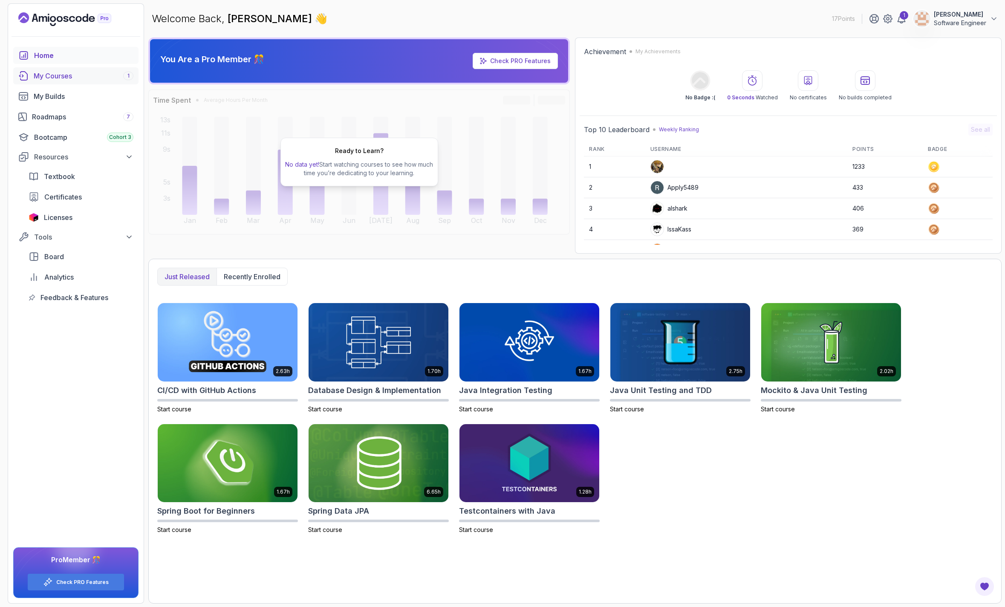
click at [64, 77] on div "My Courses 1" at bounding box center [84, 76] width 100 height 10
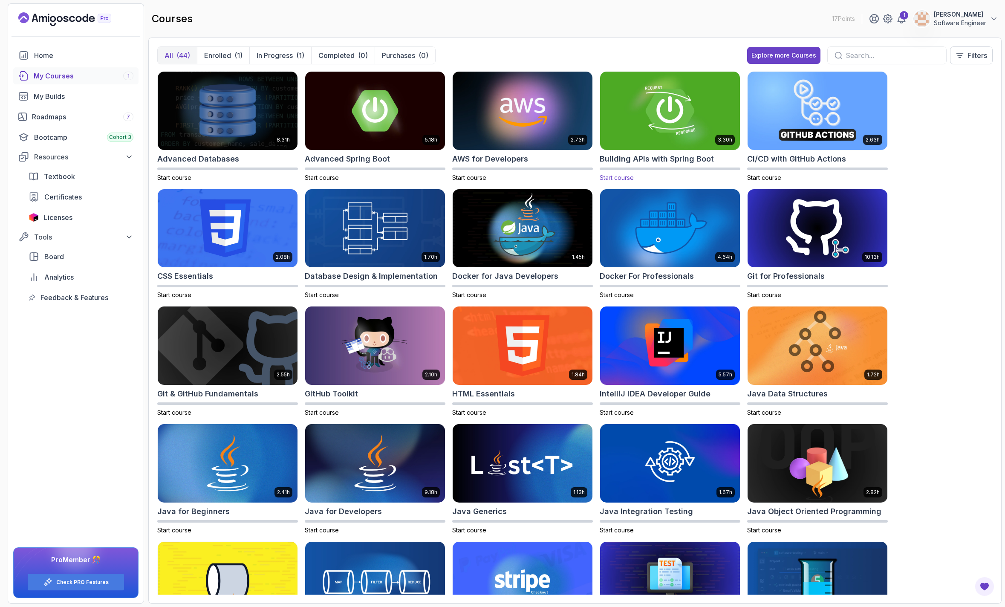
click at [691, 123] on img at bounding box center [669, 110] width 147 height 82
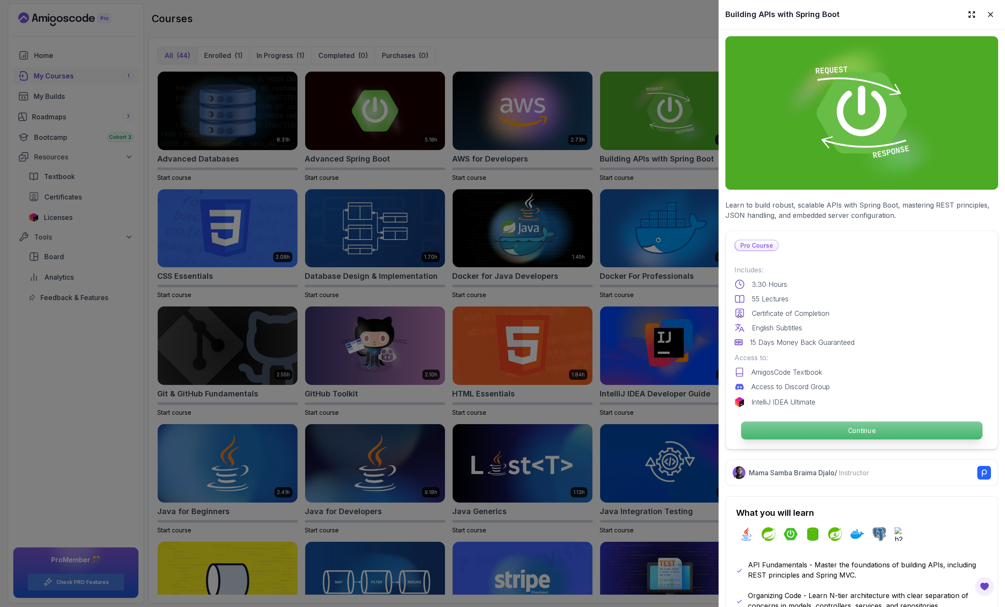
drag, startPoint x: 828, startPoint y: 431, endPoint x: 828, endPoint y: 423, distance: 8.5
click at [828, 429] on p "Continue" at bounding box center [861, 430] width 241 height 18
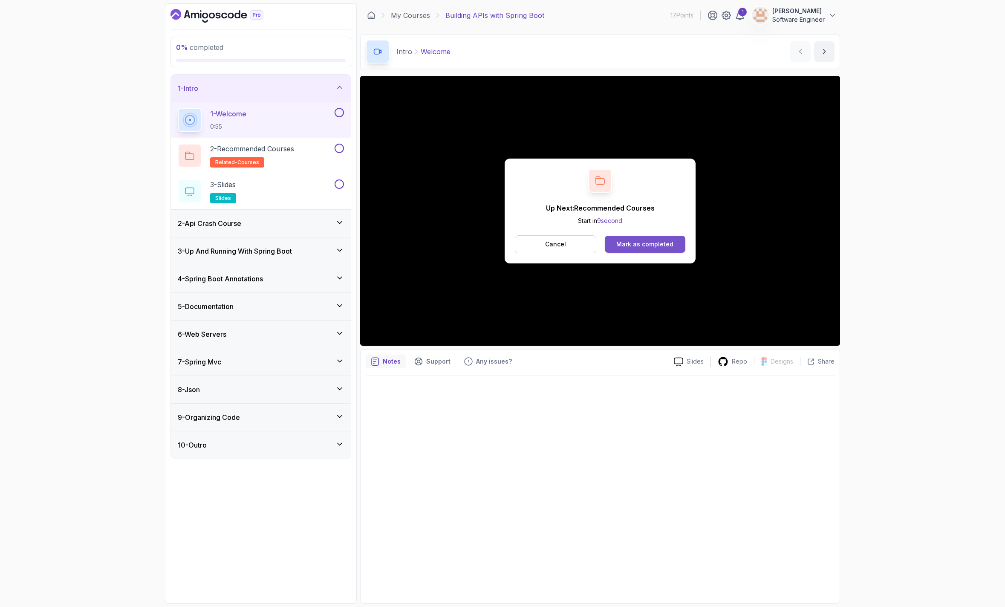
click at [635, 243] on div "Mark as completed" at bounding box center [644, 244] width 57 height 9
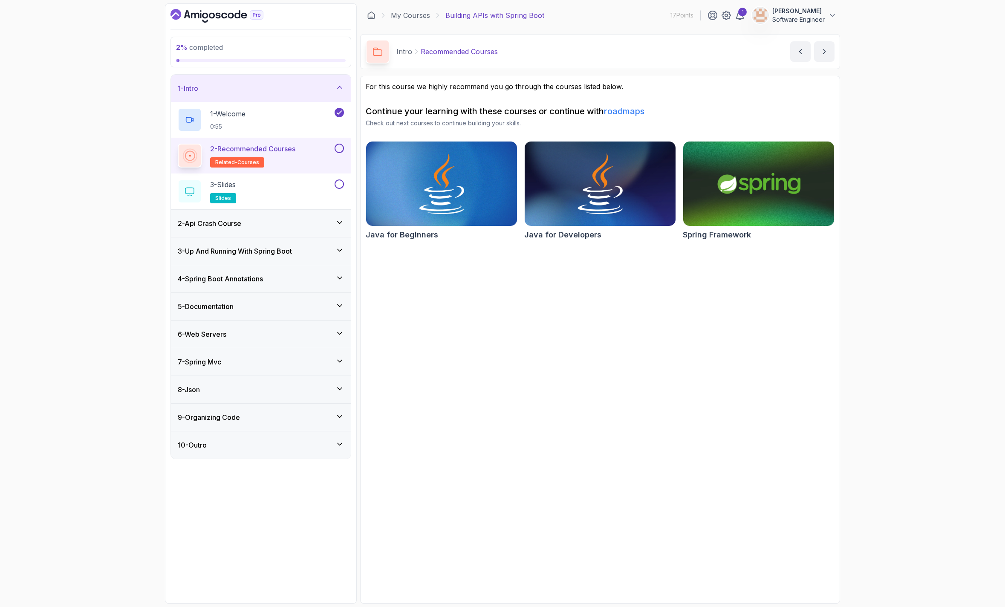
click at [754, 193] on img at bounding box center [758, 183] width 158 height 89
click at [760, 181] on img at bounding box center [758, 183] width 158 height 89
click at [620, 109] on link "roadmaps" at bounding box center [624, 111] width 40 height 10
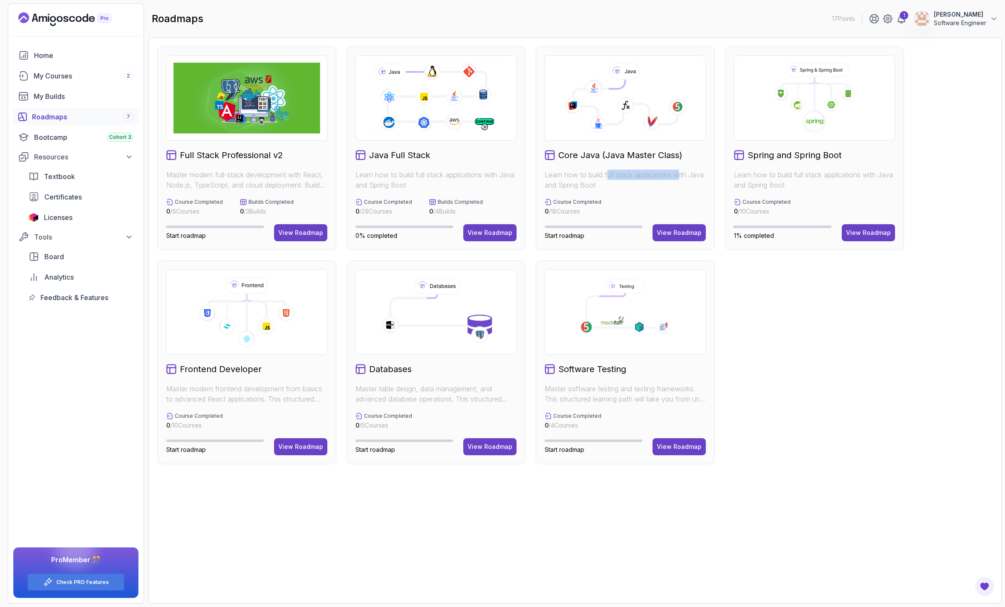
drag, startPoint x: 609, startPoint y: 174, endPoint x: 680, endPoint y: 177, distance: 71.7
click at [680, 177] on p "Learn how to build full stack applications with Java and Spring Boot" at bounding box center [625, 180] width 161 height 20
click at [630, 186] on p "Learn how to build full stack applications with Java and Spring Boot" at bounding box center [625, 180] width 161 height 20
drag, startPoint x: 605, startPoint y: 182, endPoint x: 549, endPoint y: 176, distance: 56.6
click at [549, 176] on p "Learn how to build full stack applications with Java and Spring Boot" at bounding box center [625, 180] width 161 height 20
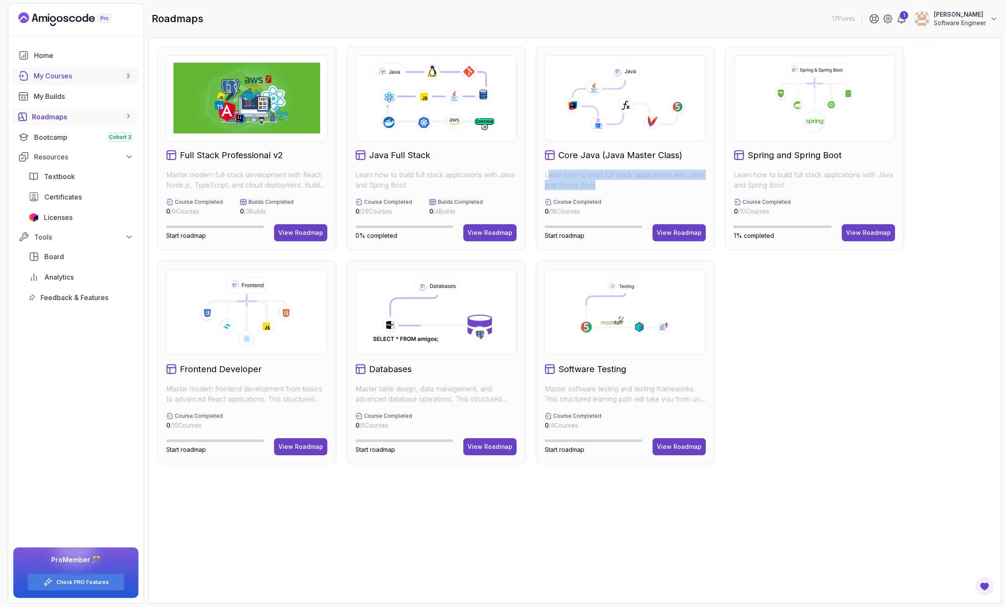
click at [72, 79] on div "My Courses 2" at bounding box center [84, 76] width 100 height 10
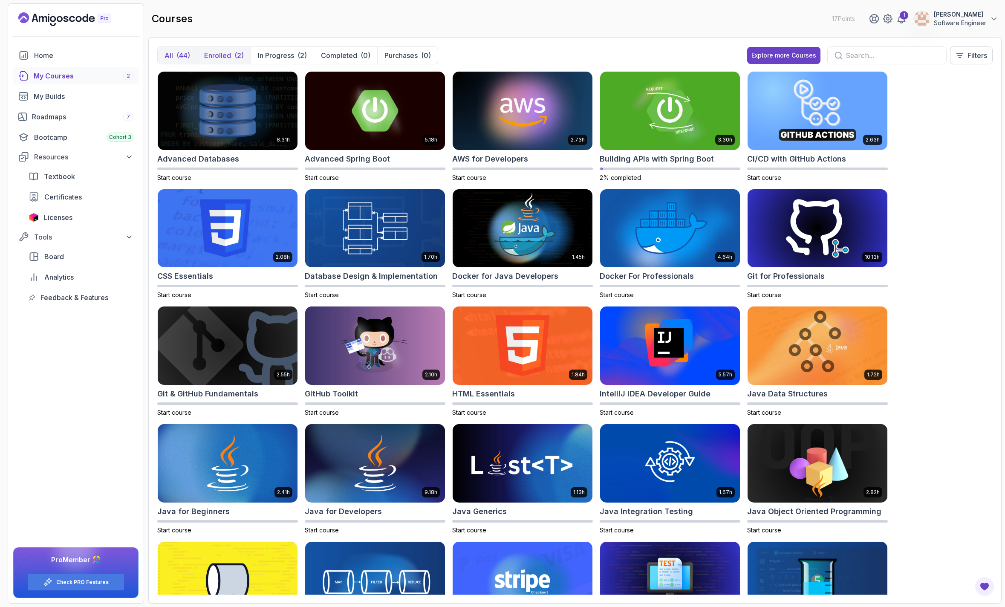
click at [226, 57] on p "Enrolled" at bounding box center [217, 55] width 27 height 10
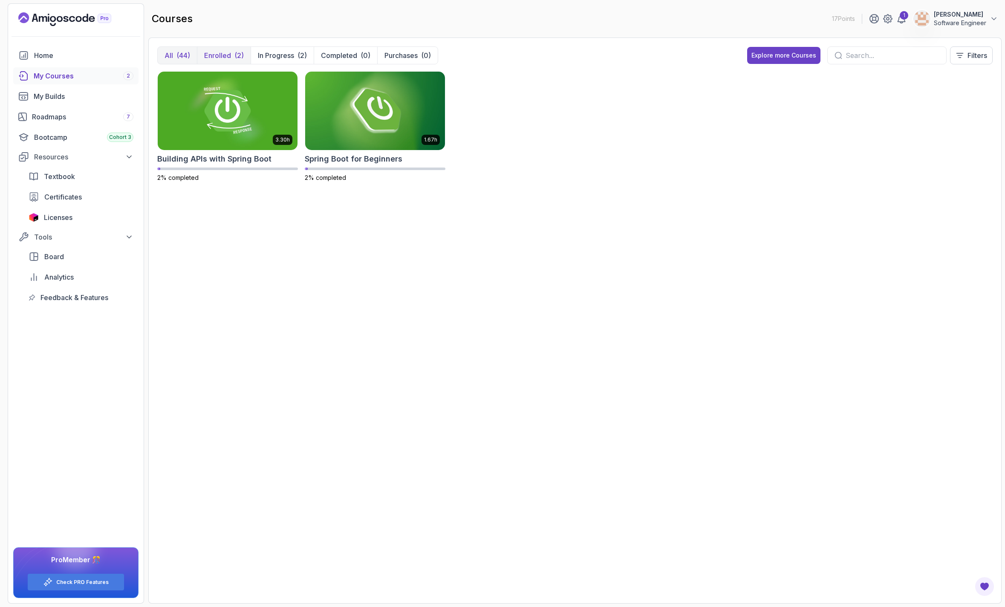
click at [176, 56] on button "All (44)" at bounding box center [177, 55] width 39 height 17
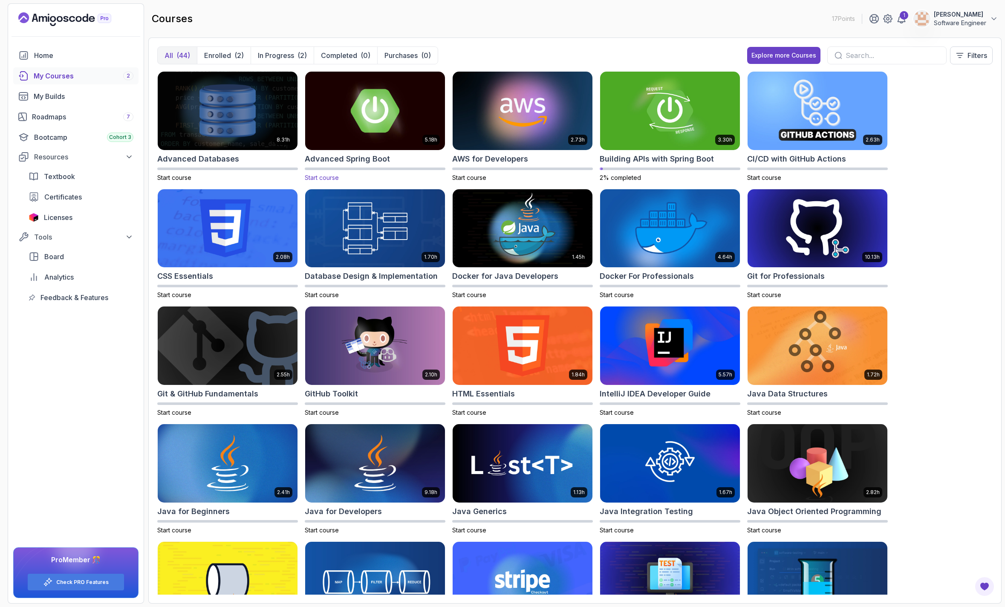
click at [379, 122] on img at bounding box center [375, 110] width 147 height 82
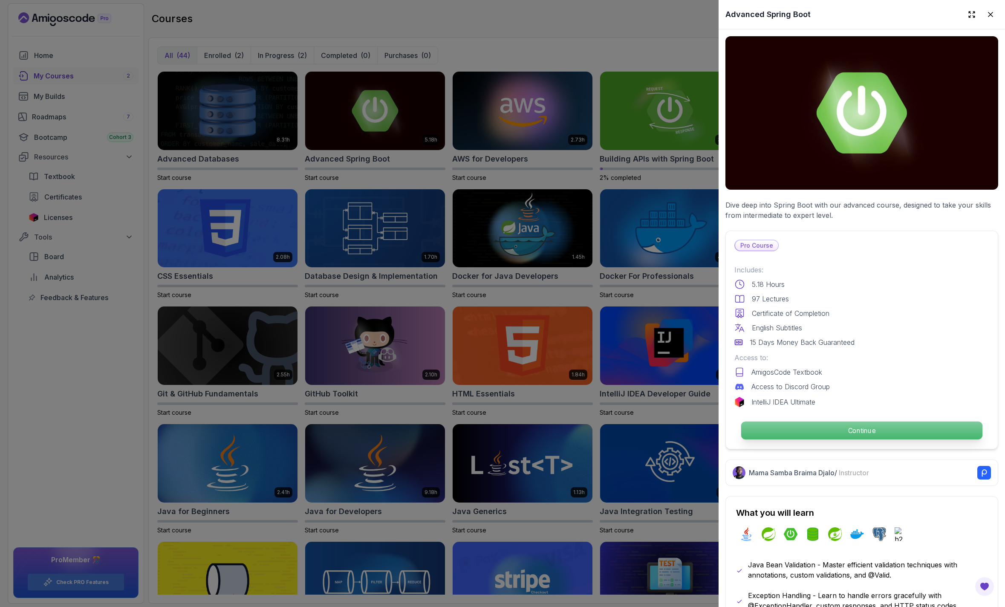
click at [826, 433] on p "Continue" at bounding box center [861, 430] width 241 height 18
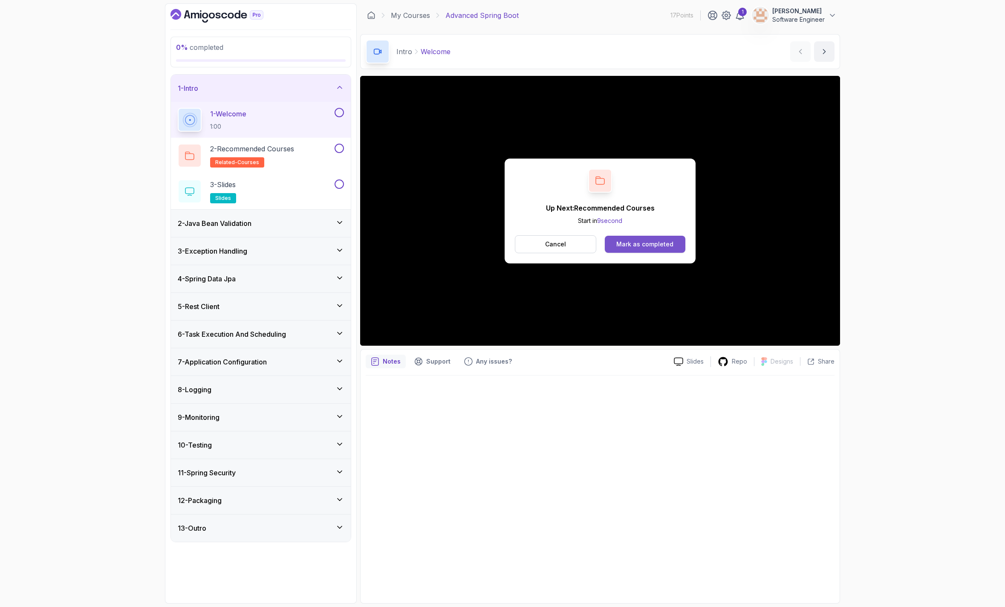
click at [628, 241] on div "Mark as completed" at bounding box center [644, 244] width 57 height 9
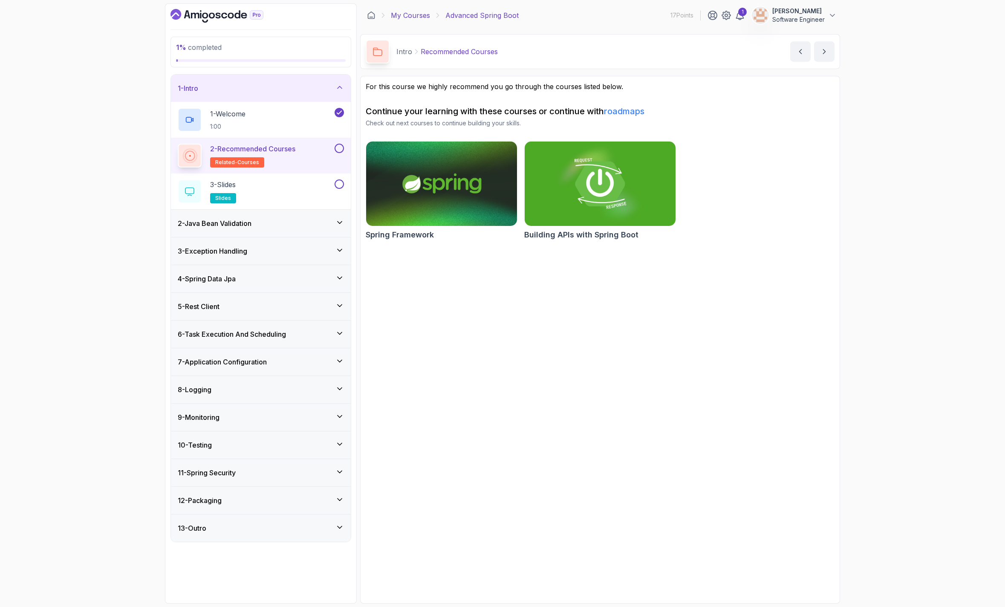
click at [404, 12] on link "My Courses" at bounding box center [410, 15] width 39 height 10
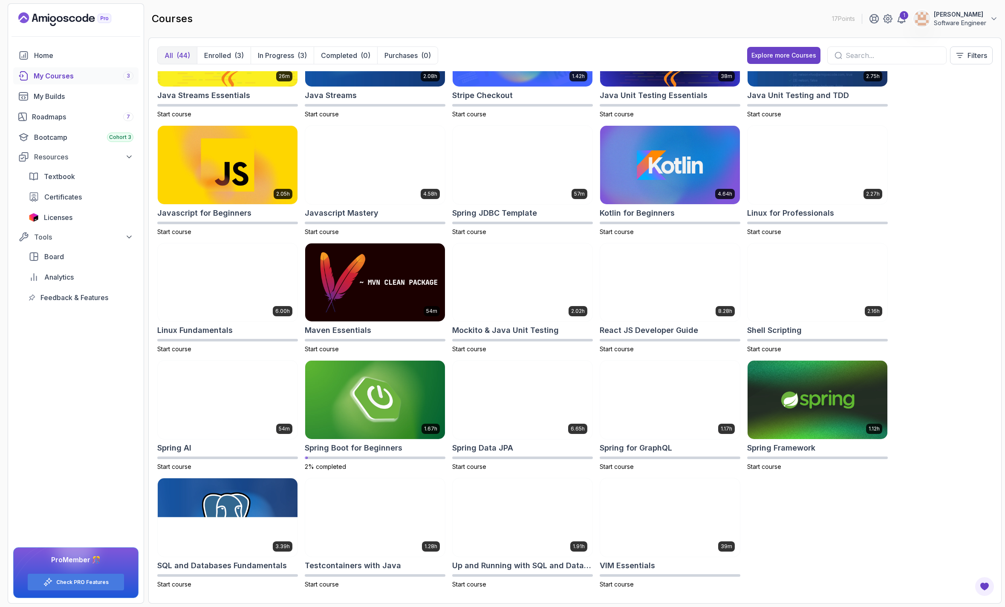
scroll to position [537, 0]
